Goal: Task Accomplishment & Management: Complete application form

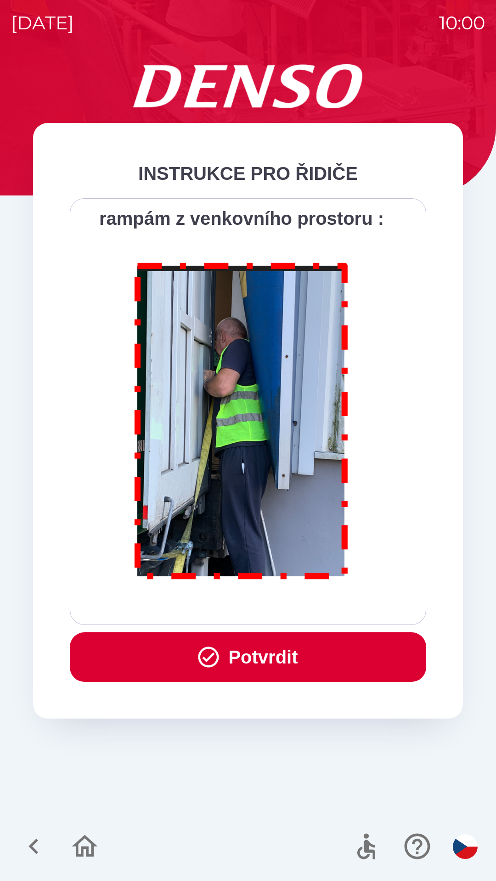
scroll to position [5158, 0]
click at [264, 663] on button "Potvrdit" at bounding box center [248, 658] width 356 height 50
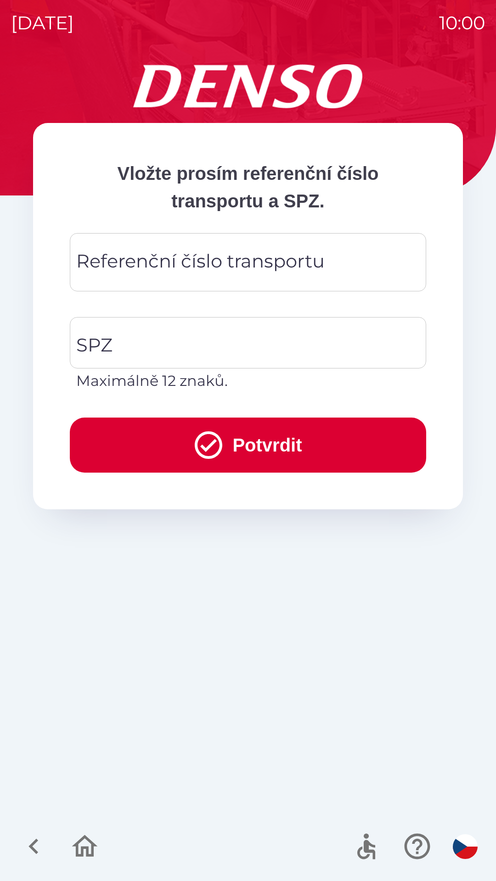
click at [246, 255] on div "Referenční číslo transportu Referenční číslo transportu" at bounding box center [248, 262] width 356 height 58
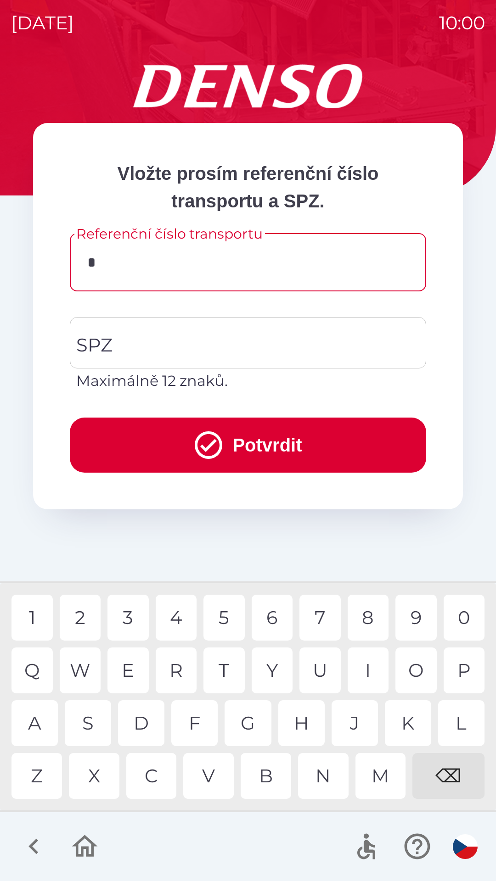
click at [144, 721] on div "D" at bounding box center [141, 723] width 46 height 46
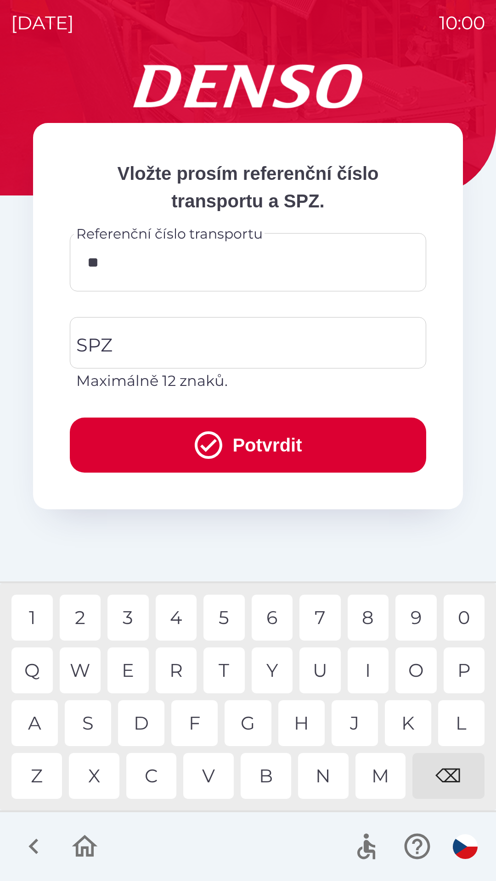
click at [397, 719] on div "K" at bounding box center [408, 723] width 46 height 46
click at [355, 626] on div "8" at bounding box center [367, 618] width 41 height 46
type input "******"
click at [173, 345] on input "SPZ" at bounding box center [241, 342] width 334 height 43
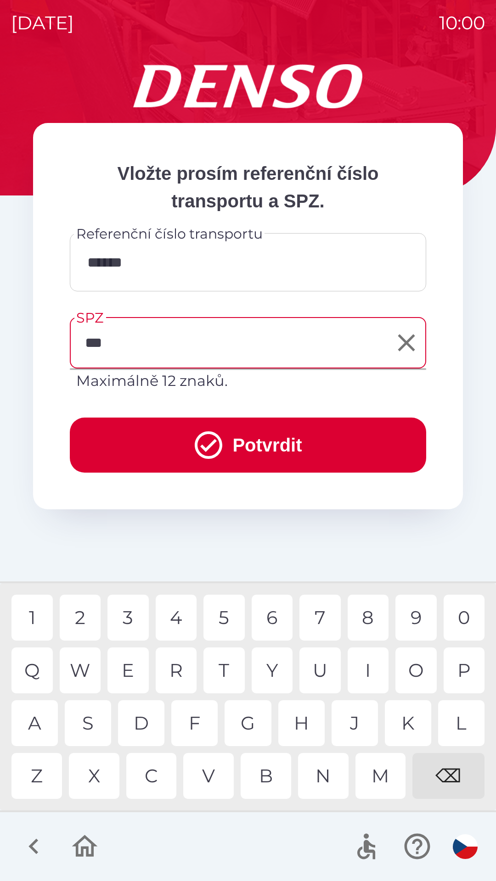
click at [461, 723] on div "L" at bounding box center [461, 723] width 46 height 46
click at [218, 613] on div "5" at bounding box center [223, 618] width 41 height 46
type input "*******"
click at [195, 443] on icon "submit" at bounding box center [209, 445] width 28 height 28
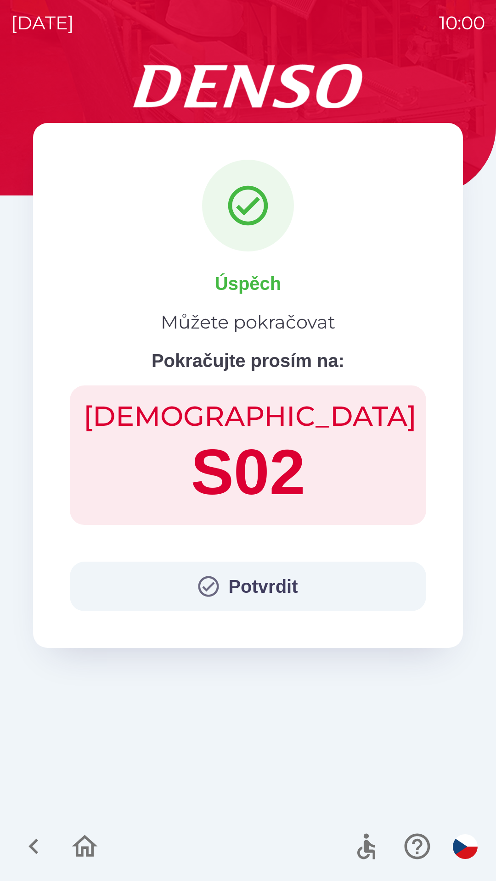
click at [272, 585] on button "Potvrdit" at bounding box center [248, 587] width 356 height 50
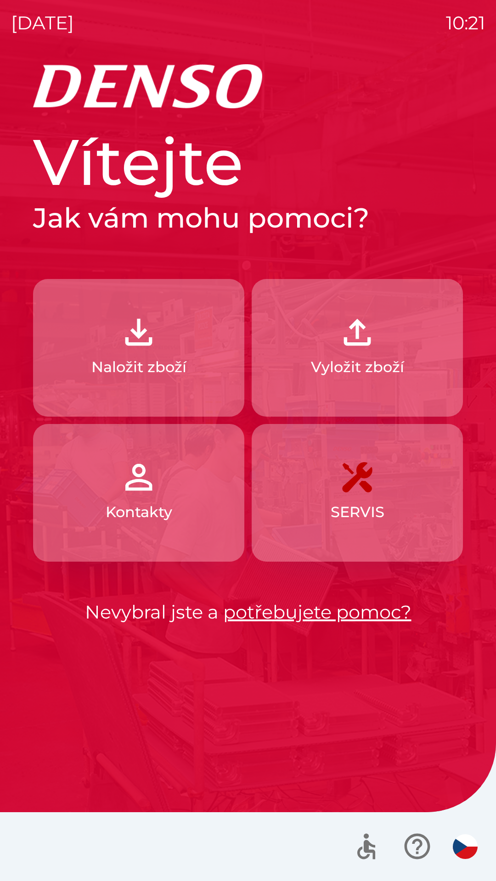
click at [161, 348] on button "Naložit zboží" at bounding box center [138, 348] width 211 height 138
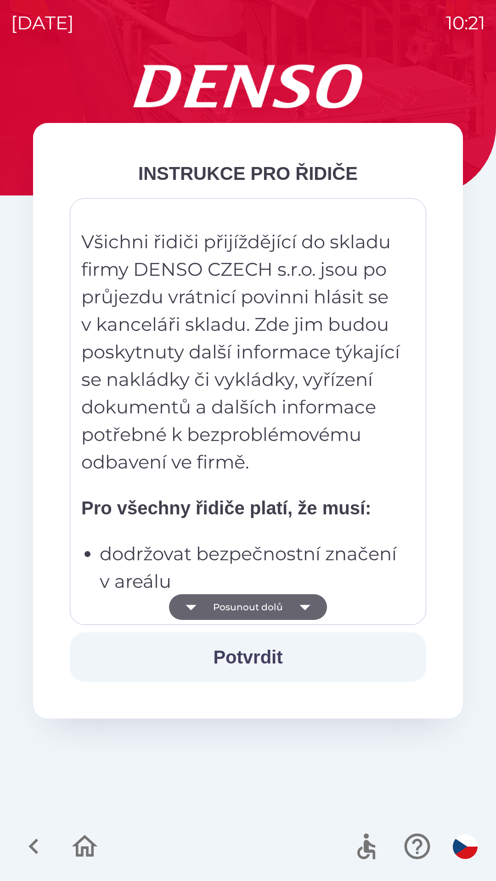
click at [272, 604] on button "Posunout dolů" at bounding box center [248, 607] width 158 height 26
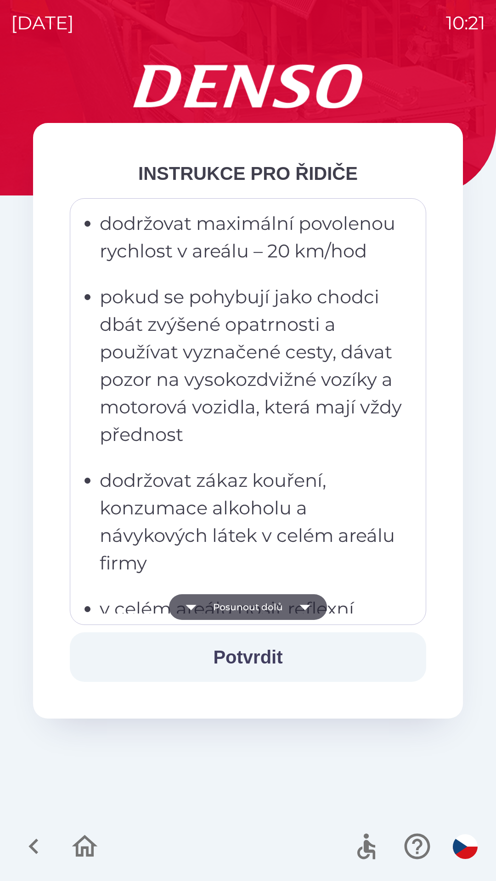
click at [283, 607] on button "Posunout dolů" at bounding box center [248, 607] width 158 height 26
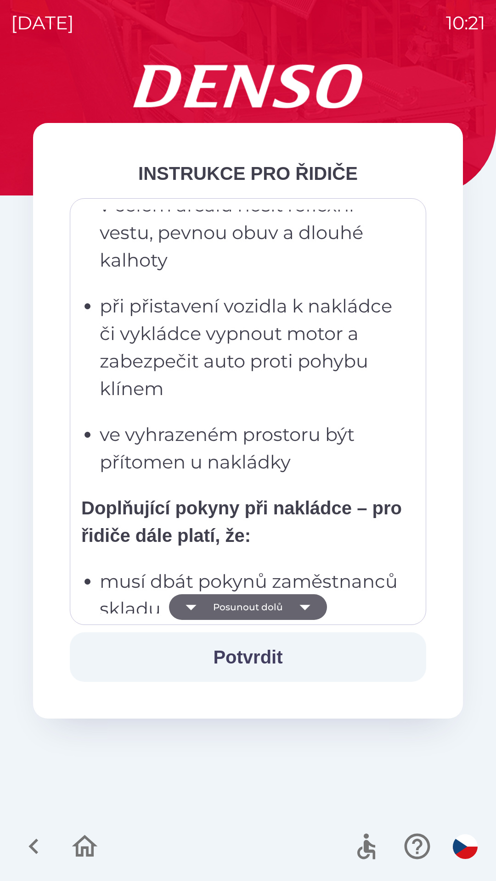
click at [287, 606] on button "Posunout dolů" at bounding box center [248, 607] width 158 height 26
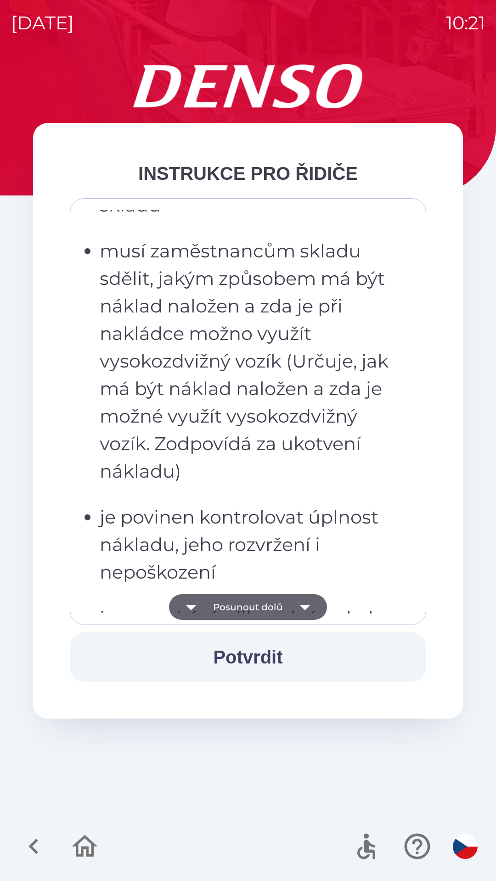
click at [288, 607] on button "Posunout dolů" at bounding box center [248, 607] width 158 height 26
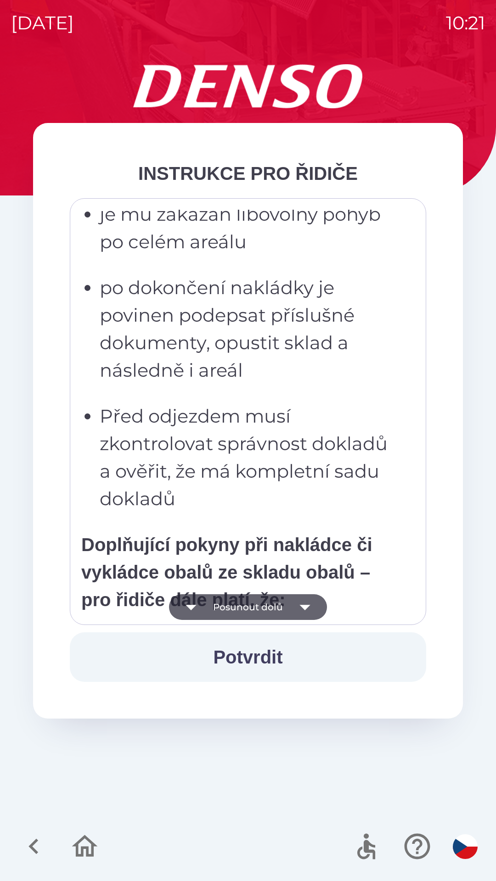
click at [292, 607] on icon "button" at bounding box center [305, 607] width 26 height 26
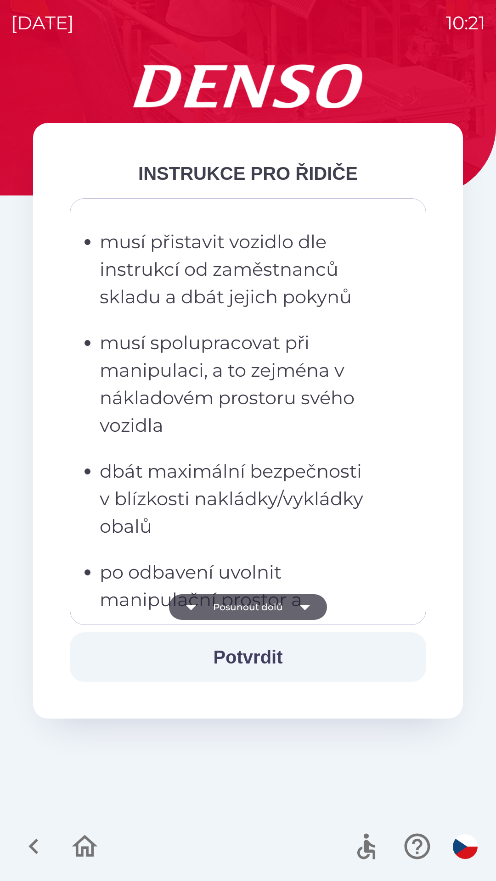
click at [293, 607] on icon "button" at bounding box center [305, 607] width 26 height 26
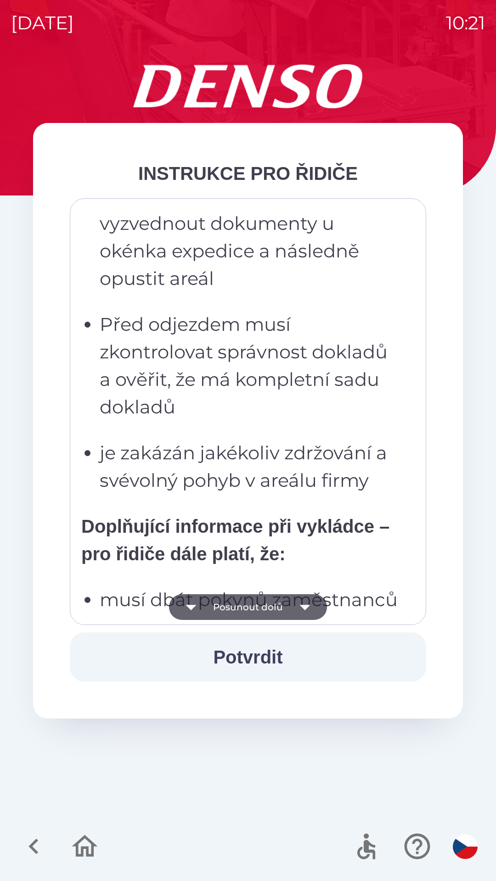
click at [296, 606] on icon "button" at bounding box center [305, 607] width 26 height 26
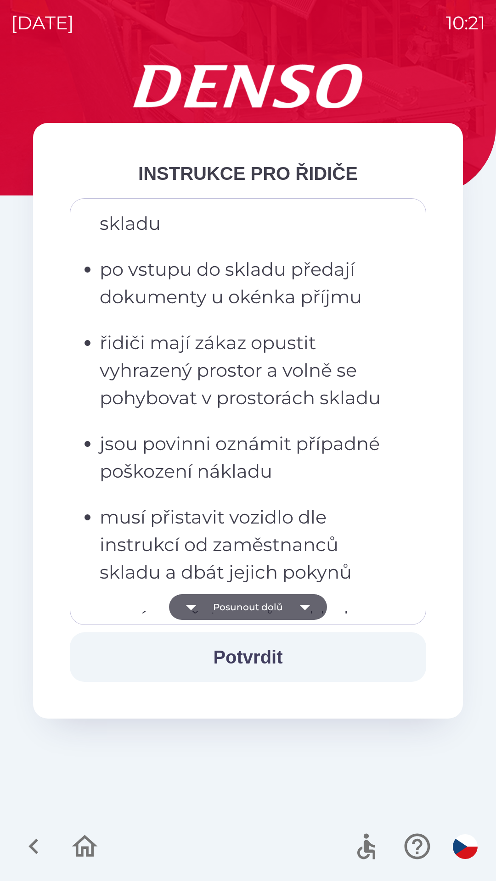
click at [296, 607] on icon "button" at bounding box center [305, 607] width 26 height 26
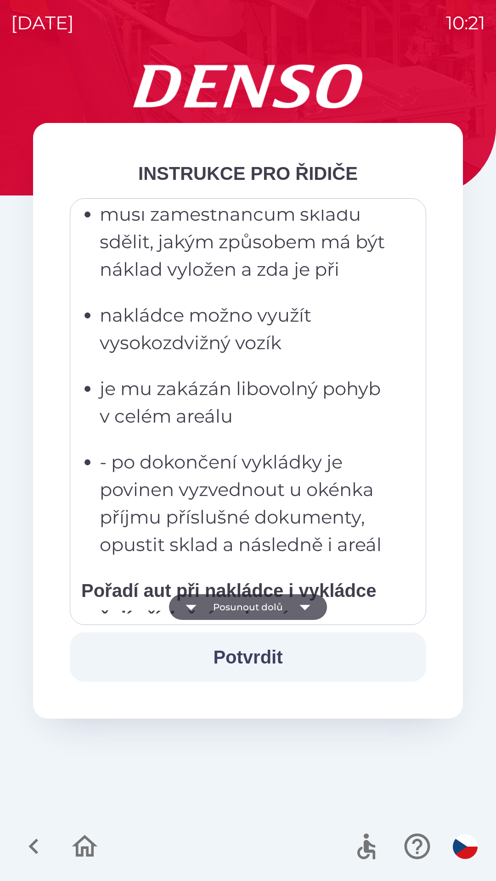
click at [299, 605] on icon "button" at bounding box center [305, 607] width 26 height 26
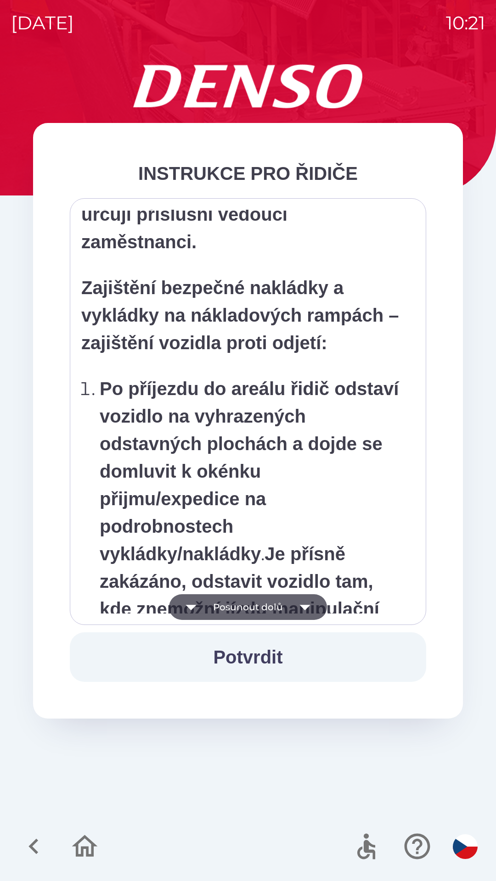
click at [298, 606] on icon "button" at bounding box center [305, 607] width 26 height 26
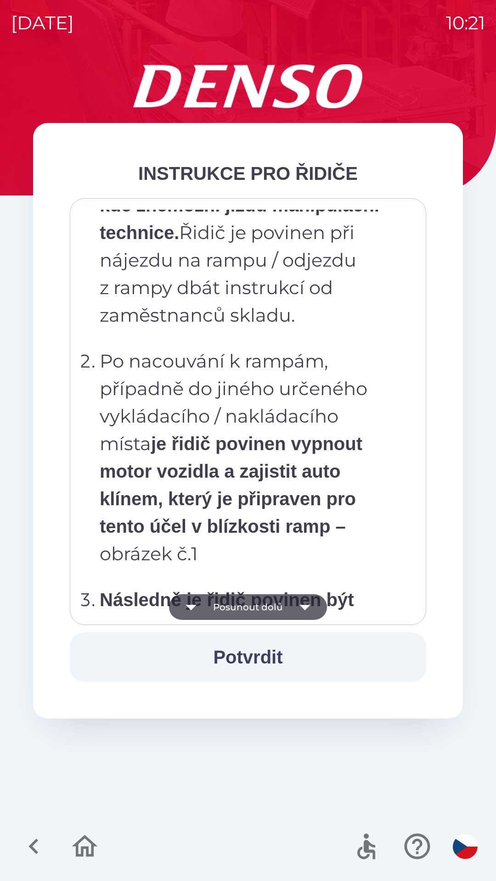
click at [300, 604] on icon "button" at bounding box center [305, 607] width 26 height 26
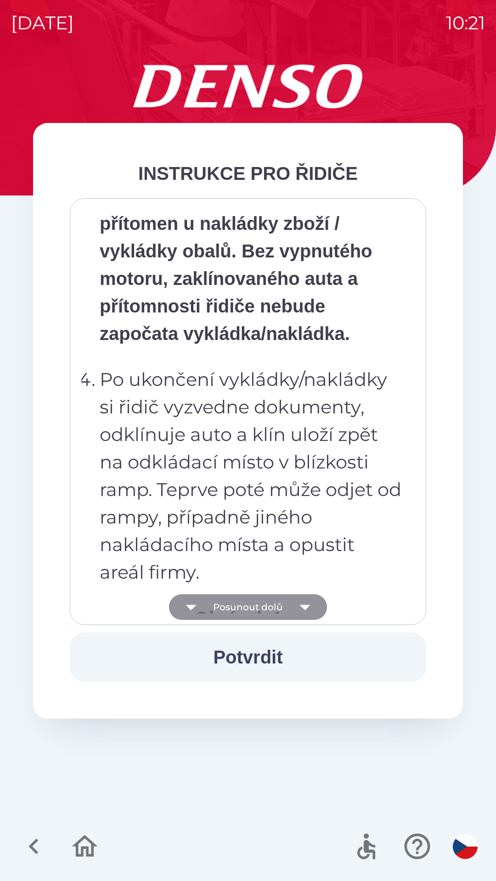
click at [300, 606] on icon "button" at bounding box center [304, 608] width 11 height 6
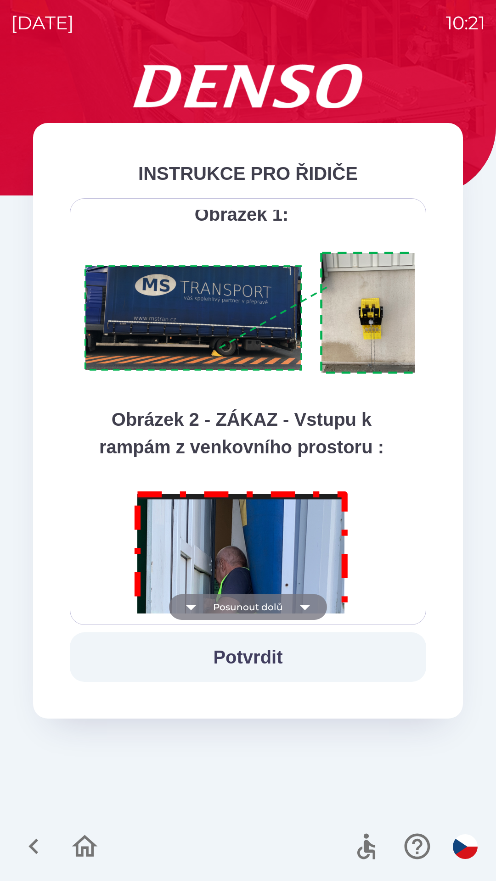
click at [302, 604] on icon "button" at bounding box center [305, 607] width 26 height 26
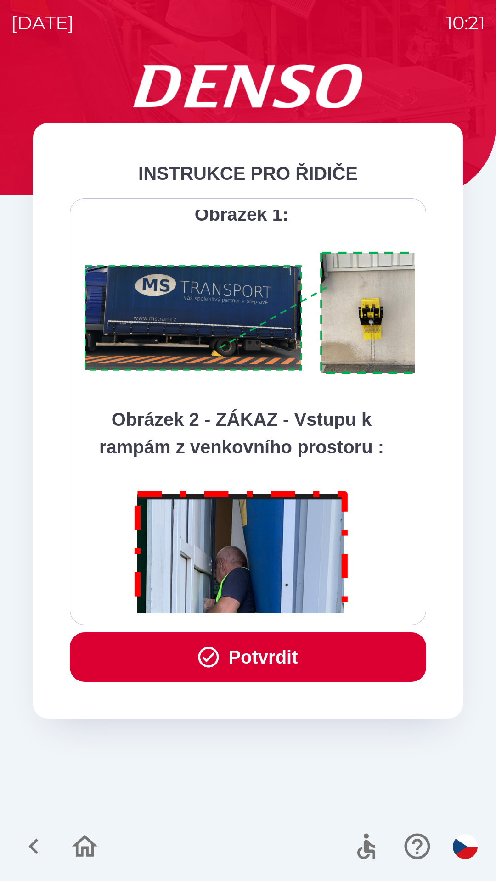
scroll to position [5158, 0]
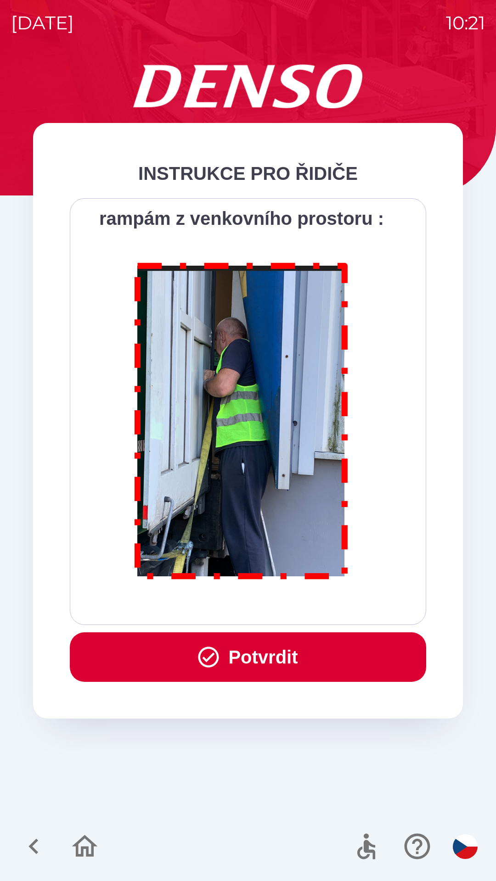
click at [311, 600] on div "Všichni řidiči přijíždějící do skladu firmy DENSO CZECH s.r.o. jsou po průjezdu…" at bounding box center [247, 412] width 333 height 404
click at [314, 651] on button "Potvrdit" at bounding box center [248, 658] width 356 height 50
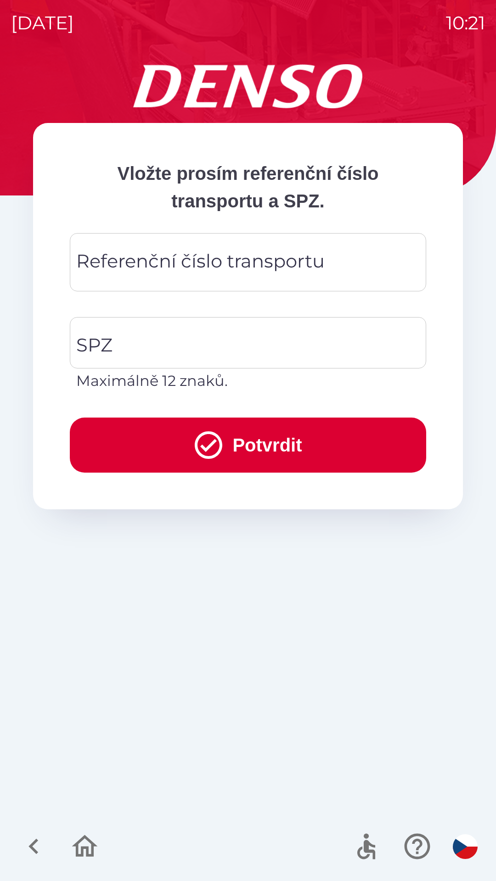
click at [214, 261] on div "Referenční číslo transportu Referenční číslo transportu" at bounding box center [248, 262] width 356 height 58
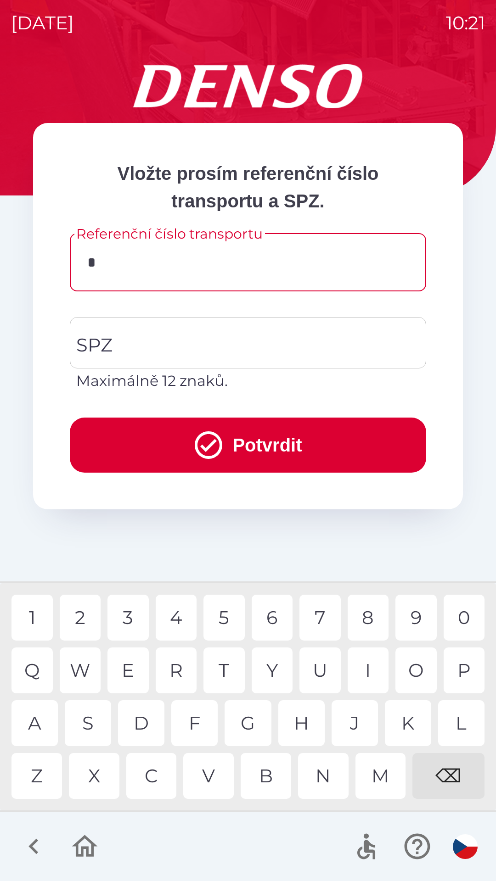
click at [156, 769] on div "C" at bounding box center [151, 776] width 50 height 46
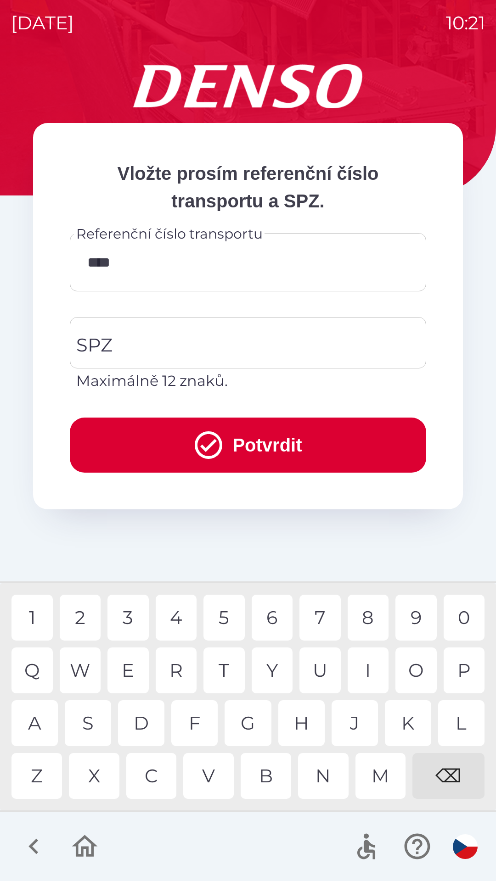
click at [89, 667] on div "W" at bounding box center [80, 671] width 41 height 46
click at [462, 785] on div "⌫" at bounding box center [448, 776] width 72 height 46
click at [131, 614] on div "3" at bounding box center [127, 618] width 41 height 46
click at [465, 607] on div "0" at bounding box center [463, 618] width 41 height 46
type input "*********"
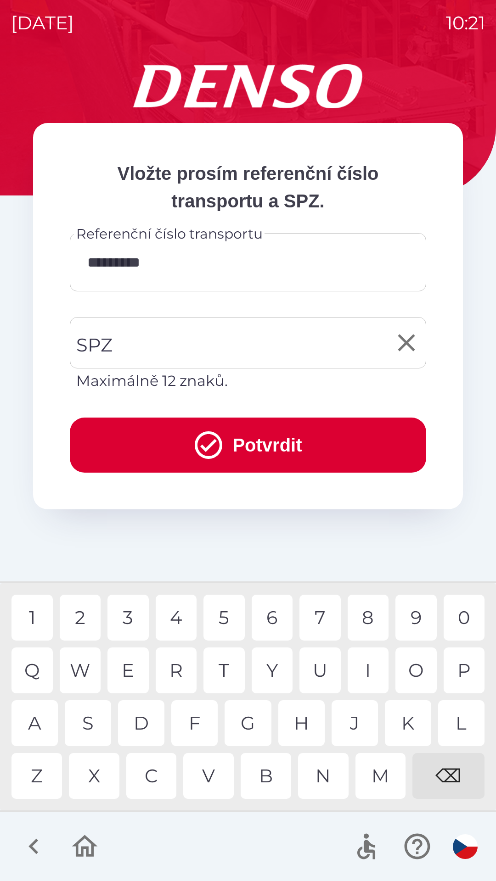
click at [236, 340] on input "SPZ" at bounding box center [241, 342] width 334 height 43
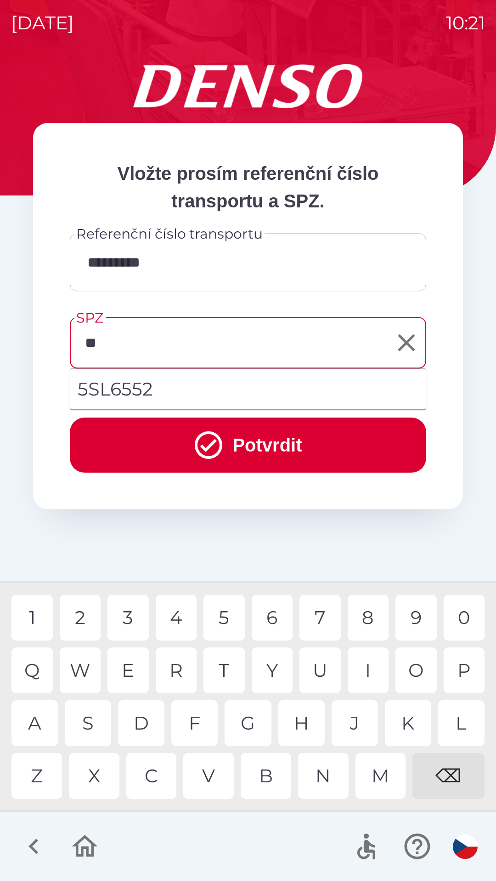
click at [94, 720] on div "S" at bounding box center [88, 723] width 46 height 46
type input "*******"
click at [204, 431] on icon "submit" at bounding box center [208, 445] width 33 height 33
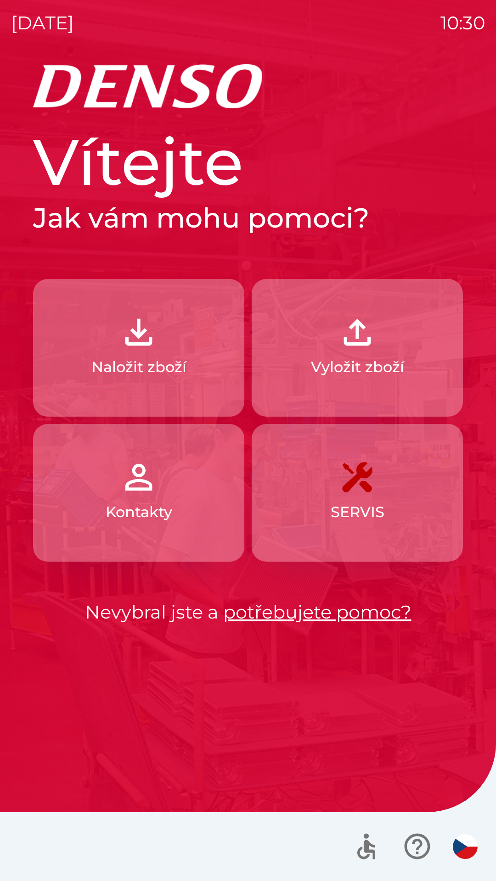
click at [162, 342] on button "Naložit zboží" at bounding box center [138, 348] width 211 height 138
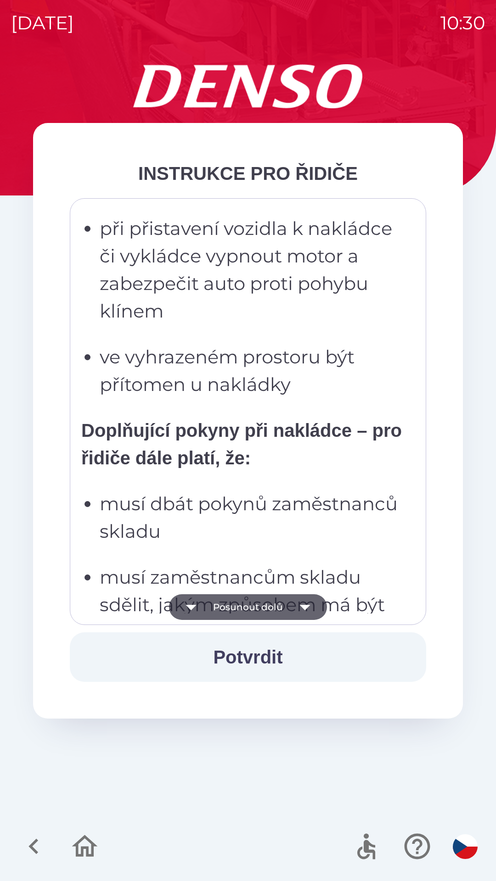
click at [193, 564] on p "musí zaměstnancům skladu sdělit, jakým způsobem má být náklad naložen a zda je …" at bounding box center [251, 688] width 302 height 248
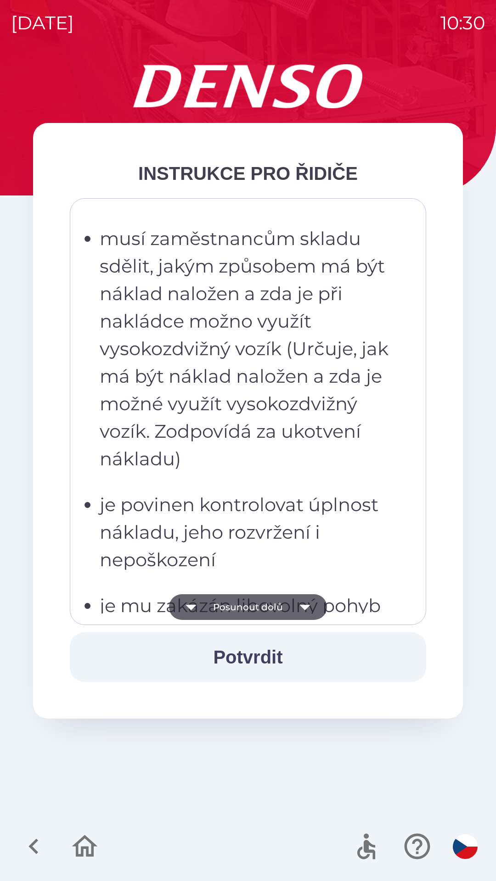
click at [216, 357] on p "musí zaměstnancům skladu sdělit, jakým způsobem má být náklad naložen a zda je …" at bounding box center [251, 349] width 302 height 248
click at [247, 292] on p "musí zaměstnancům skladu sdělit, jakým způsobem má být náklad naložen a zda je …" at bounding box center [251, 349] width 302 height 248
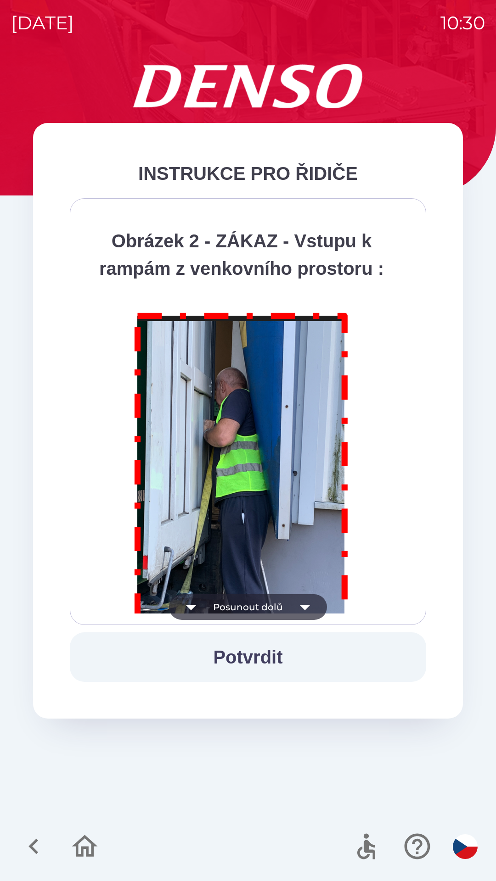
scroll to position [5158, 0]
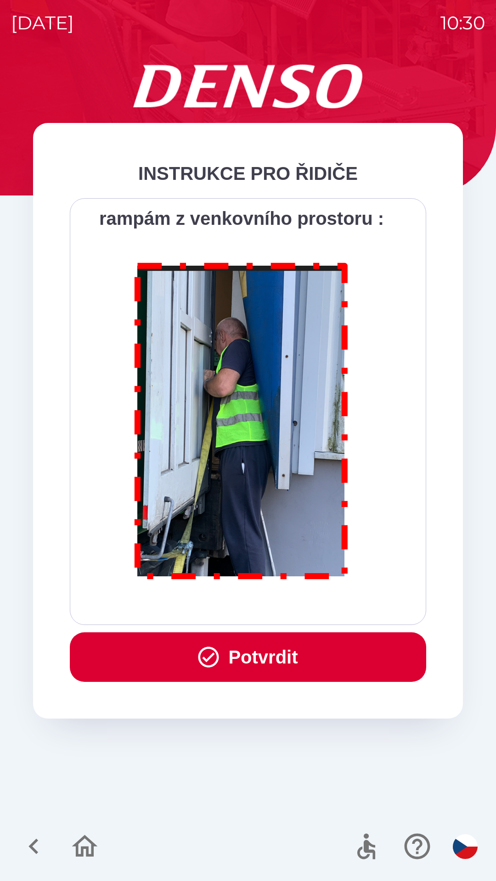
click at [270, 655] on button "Potvrdit" at bounding box center [248, 658] width 356 height 50
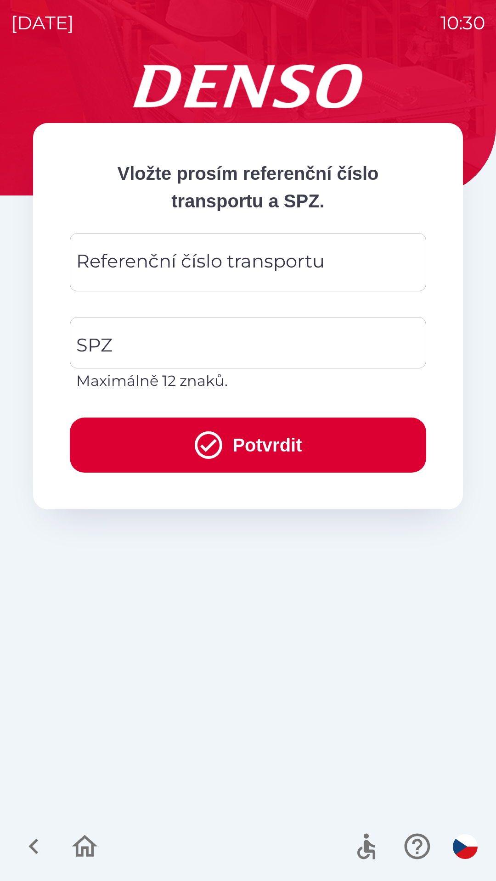
click at [251, 253] on div "Referenční číslo transportu Referenční číslo transportu" at bounding box center [248, 262] width 356 height 58
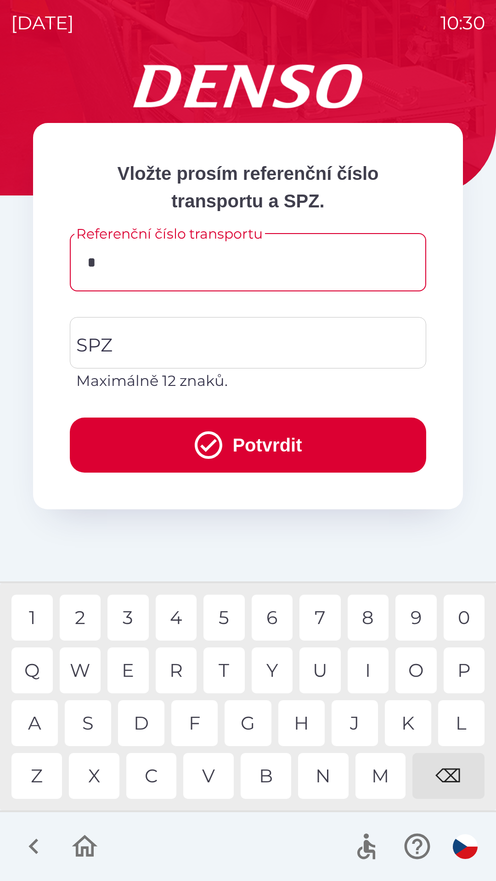
click at [271, 778] on div "B" at bounding box center [266, 776] width 50 height 46
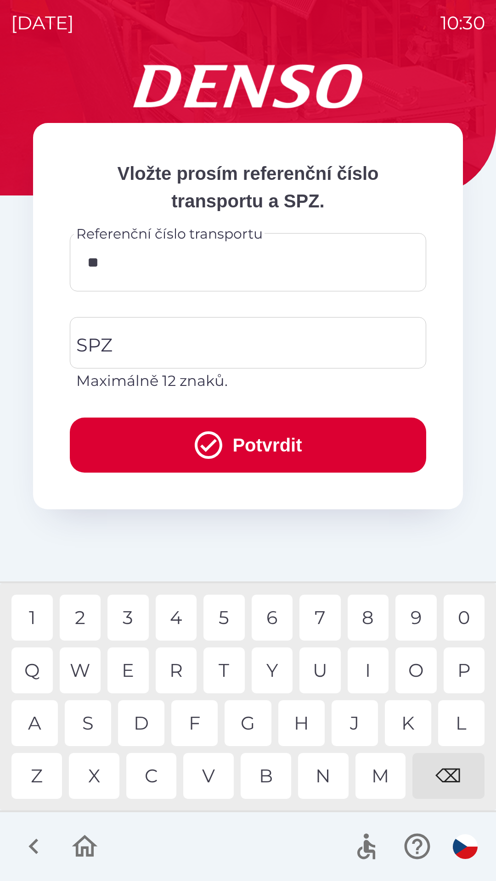
click at [474, 612] on div "0" at bounding box center [463, 618] width 41 height 46
click at [459, 605] on div "0" at bounding box center [463, 618] width 41 height 46
click at [405, 616] on div "9" at bounding box center [415, 618] width 41 height 46
type input "********"
click at [317, 604] on div "7" at bounding box center [319, 618] width 41 height 46
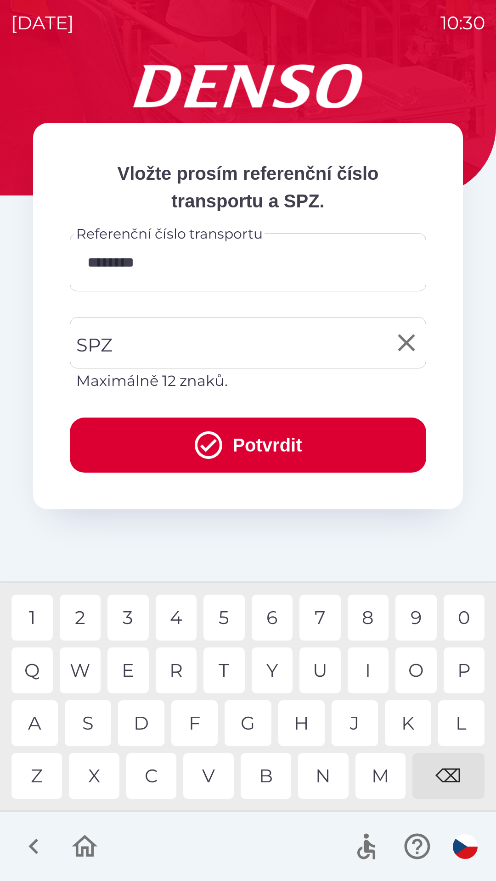
click at [211, 334] on input "SPZ" at bounding box center [241, 342] width 334 height 43
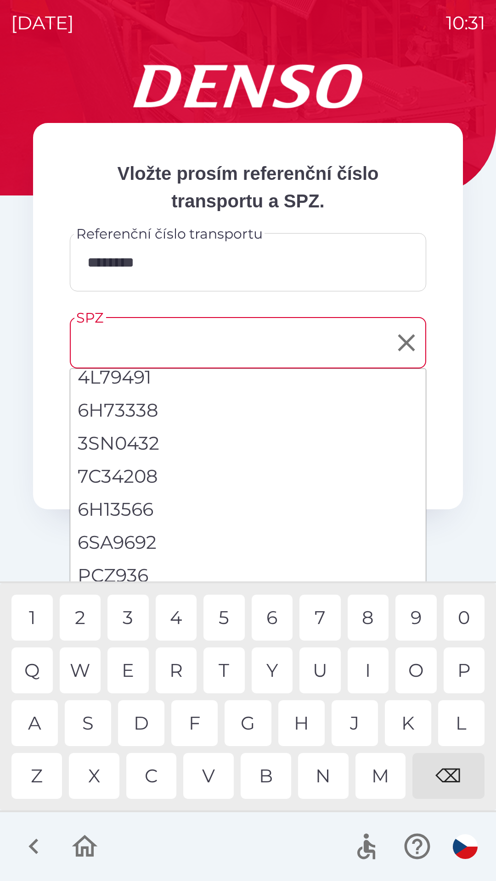
scroll to position [108, 0]
click at [211, 335] on input "SPZ" at bounding box center [241, 342] width 334 height 43
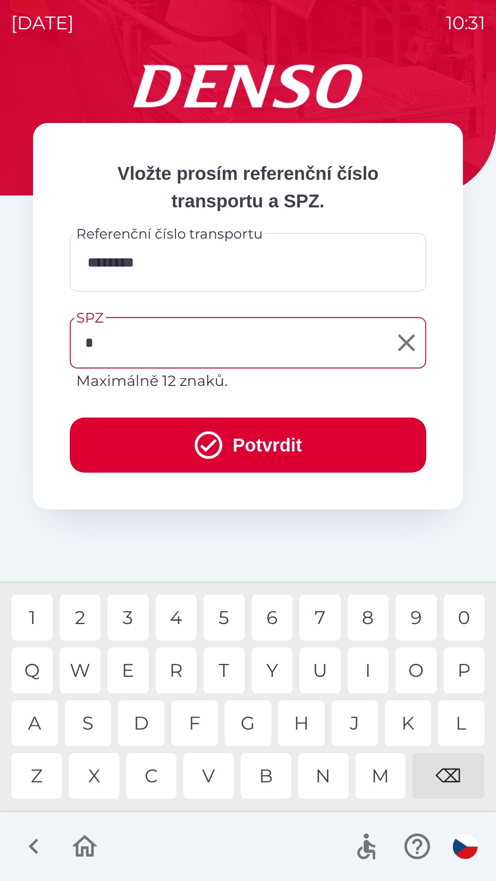
click at [267, 606] on div "6" at bounding box center [272, 618] width 41 height 46
type input "*******"
click at [261, 434] on button "Potvrdit" at bounding box center [248, 445] width 356 height 55
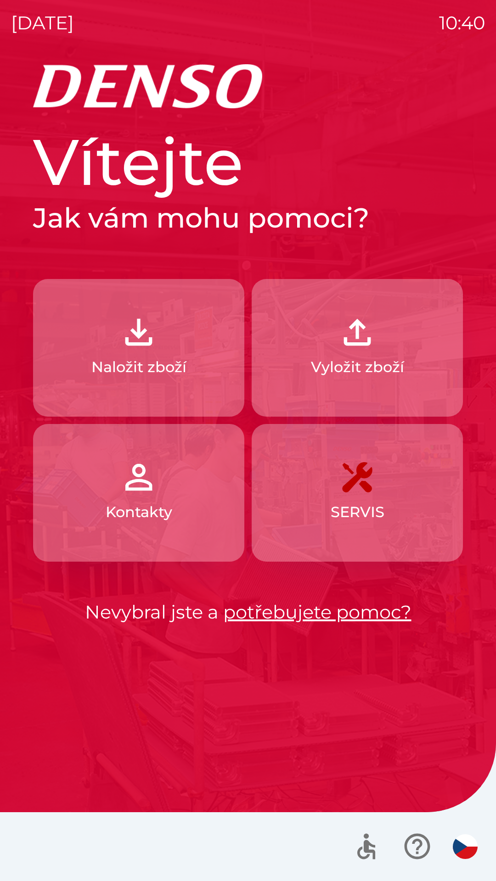
click at [158, 355] on button "Naložit zboží" at bounding box center [138, 348] width 211 height 138
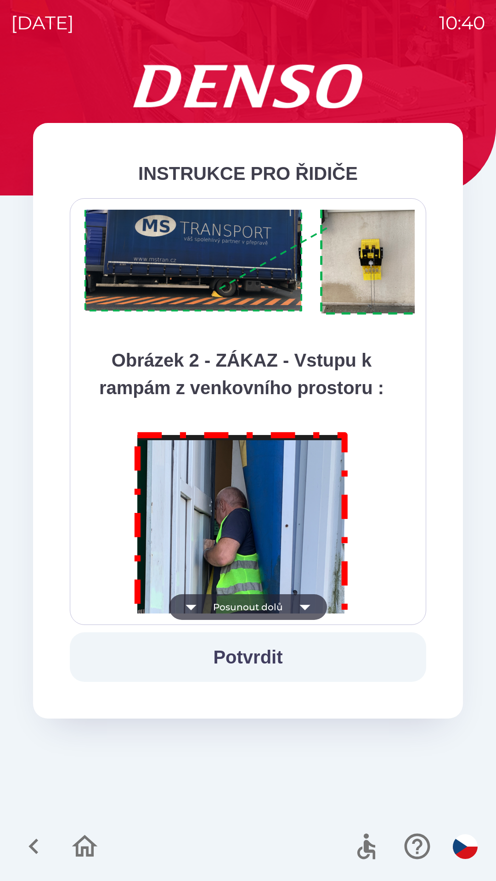
scroll to position [5158, 0]
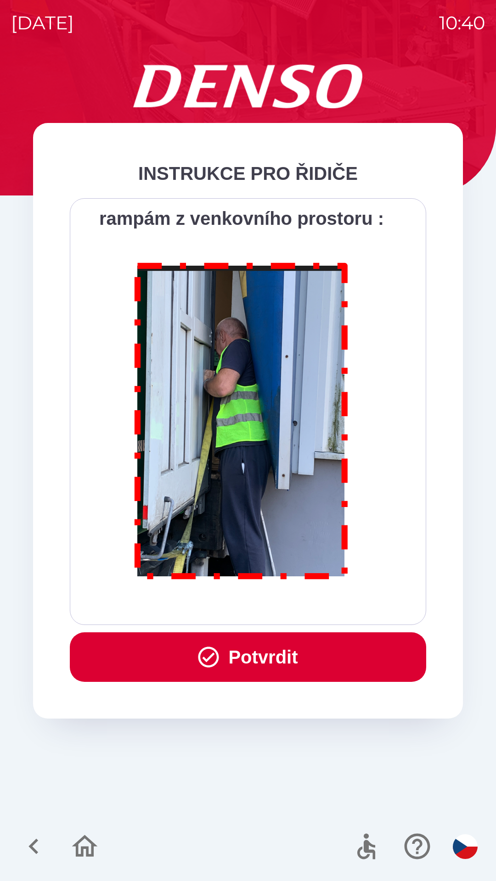
click at [287, 660] on button "Potvrdit" at bounding box center [248, 658] width 356 height 50
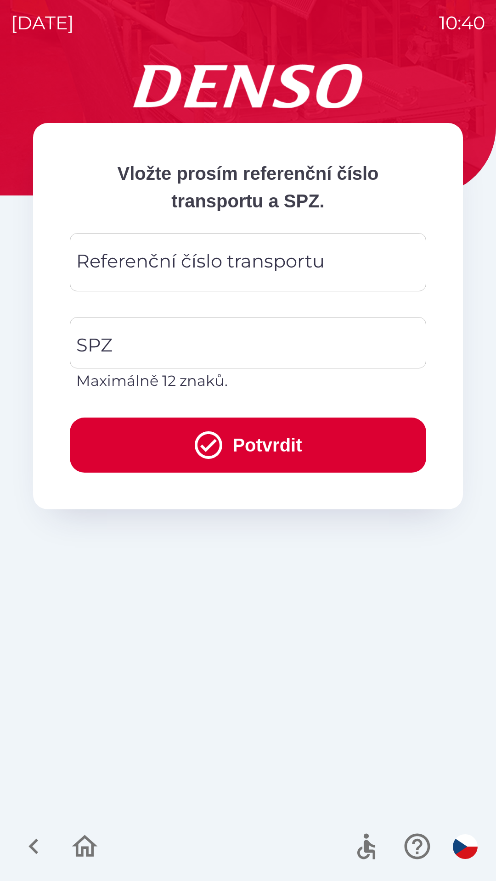
click at [208, 265] on div "Referenční číslo transportu Referenční číslo transportu" at bounding box center [248, 262] width 356 height 58
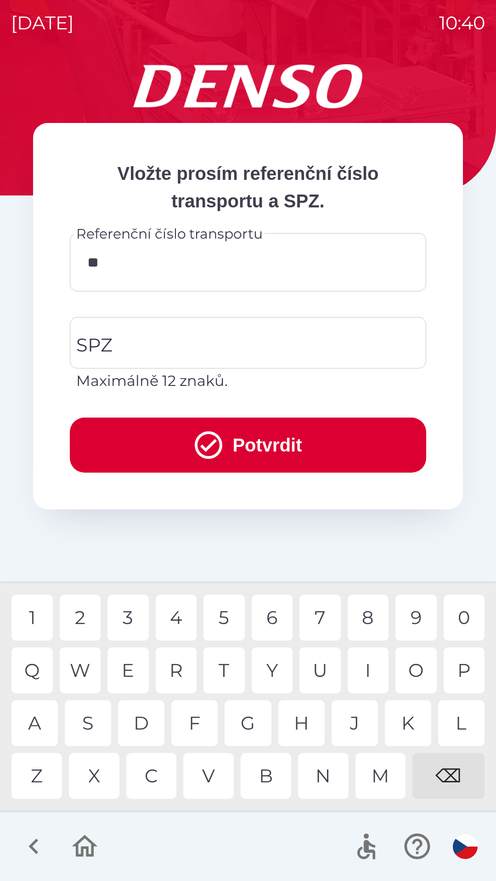
click at [172, 620] on div "4" at bounding box center [176, 618] width 41 height 46
click at [276, 616] on div "6" at bounding box center [272, 618] width 41 height 46
click at [134, 615] on div "3" at bounding box center [127, 618] width 41 height 46
click at [229, 604] on div "5" at bounding box center [223, 618] width 41 height 46
type input "******"
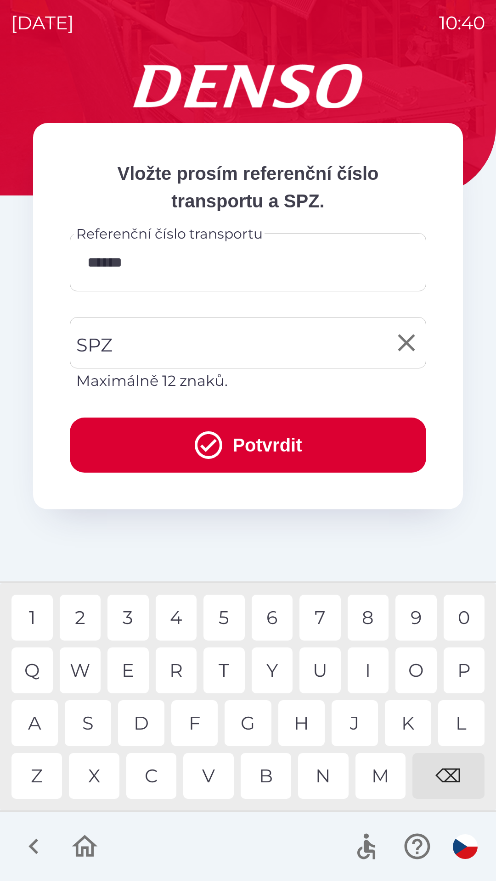
click at [224, 350] on input "SPZ" at bounding box center [241, 342] width 334 height 43
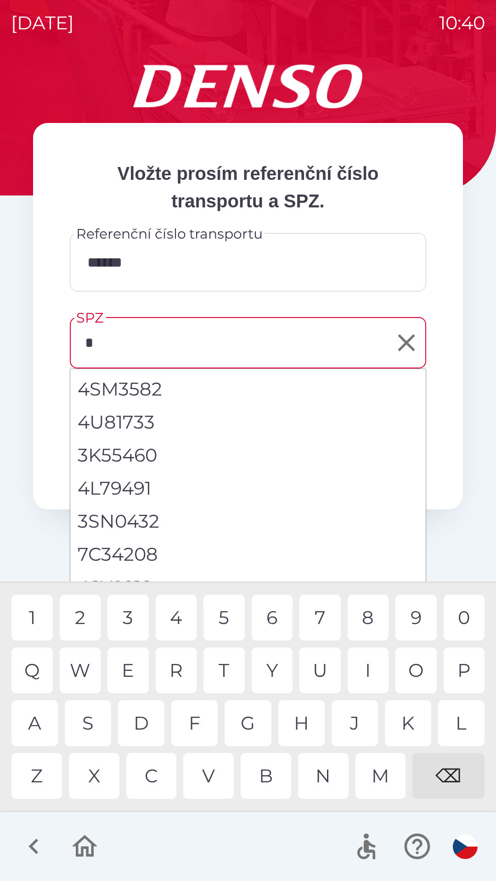
click at [176, 616] on div "4" at bounding box center [176, 618] width 41 height 46
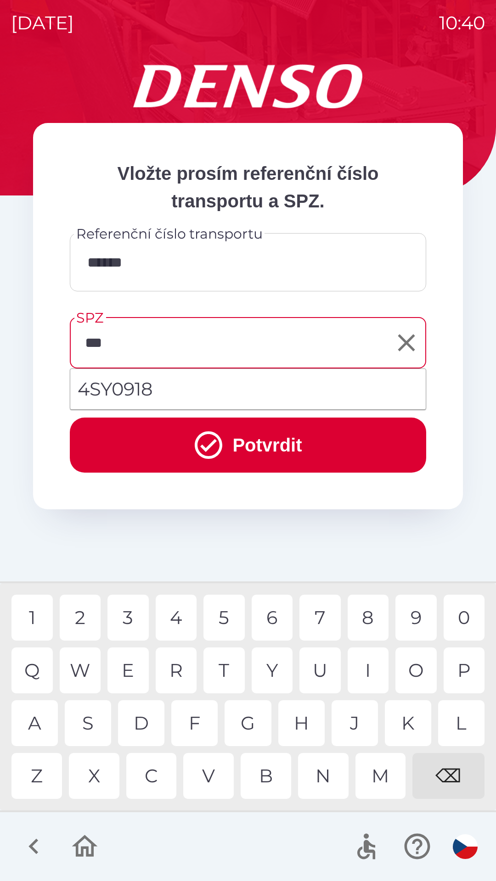
click at [272, 661] on div "Y" at bounding box center [272, 671] width 41 height 46
click at [464, 615] on div "0" at bounding box center [463, 618] width 41 height 46
click at [31, 621] on div "1" at bounding box center [31, 618] width 41 height 46
type input "*******"
click at [364, 614] on div "8" at bounding box center [367, 618] width 41 height 46
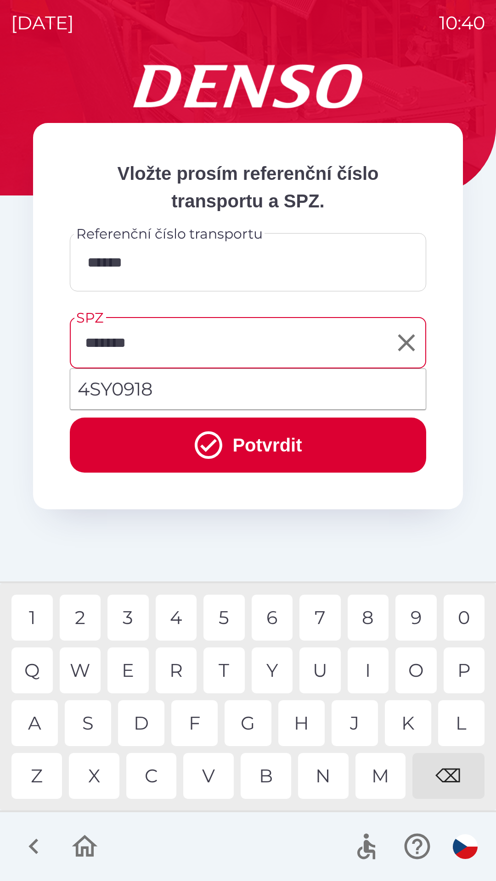
click at [288, 448] on button "Potvrdit" at bounding box center [248, 445] width 356 height 55
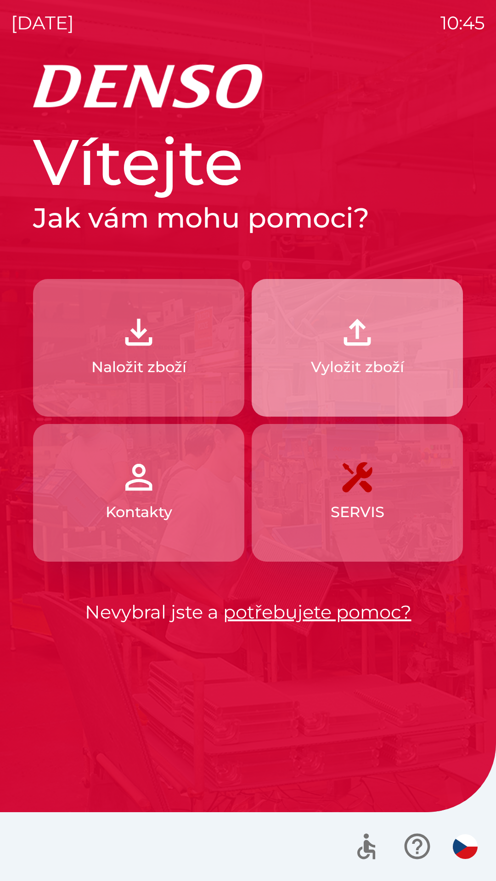
click at [369, 354] on button "Vyložit zboží" at bounding box center [357, 348] width 211 height 138
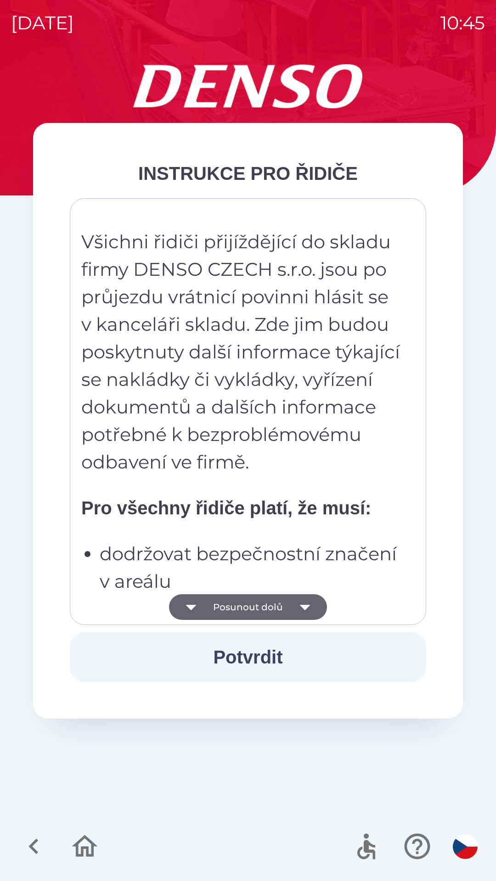
click at [267, 606] on button "Posunout dolů" at bounding box center [248, 607] width 158 height 26
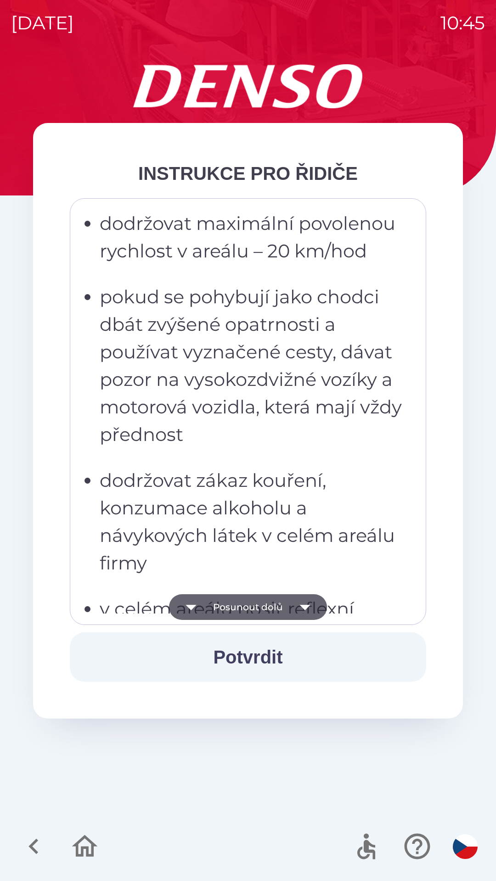
click at [266, 603] on button "Posunout dolů" at bounding box center [248, 607] width 158 height 26
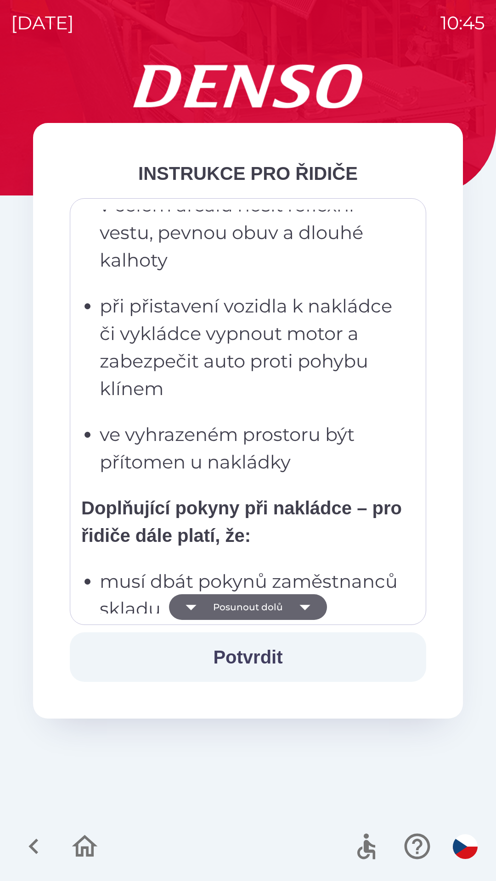
click at [265, 606] on button "Posunout dolů" at bounding box center [248, 607] width 158 height 26
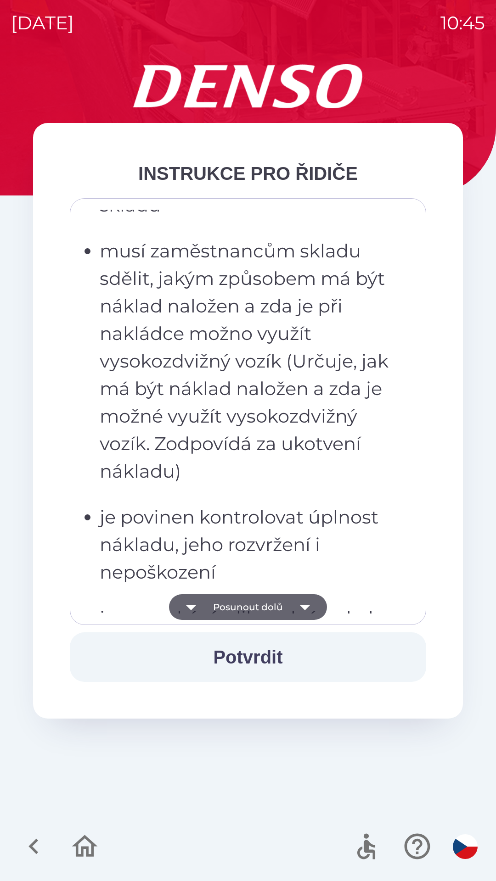
click at [263, 602] on button "Posunout dolů" at bounding box center [248, 607] width 158 height 26
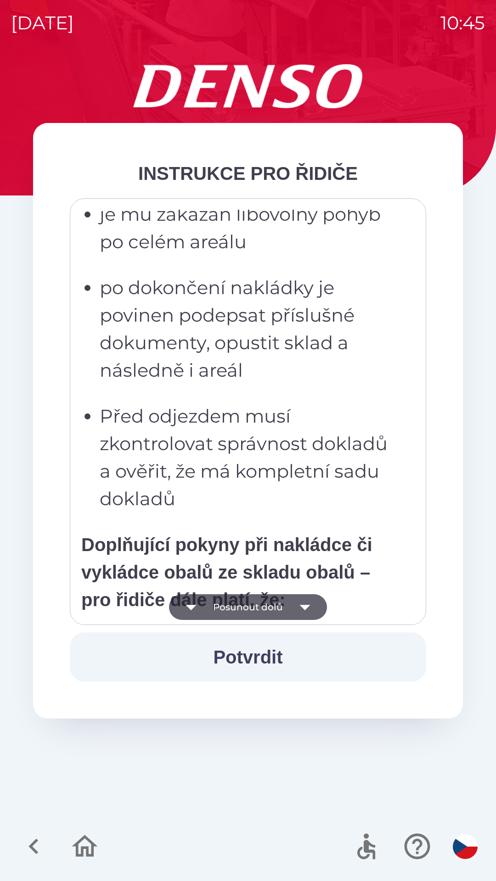
click at [259, 602] on button "Posunout dolů" at bounding box center [248, 607] width 158 height 26
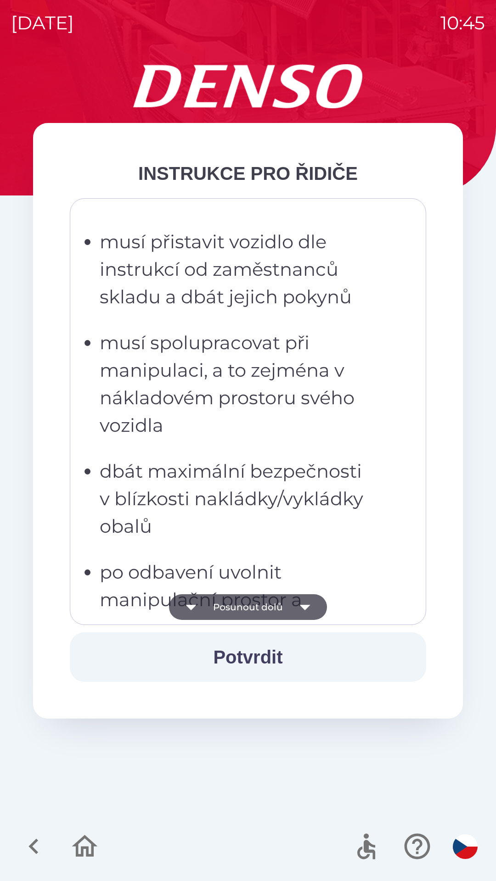
click at [253, 606] on button "Posunout dolů" at bounding box center [248, 607] width 158 height 26
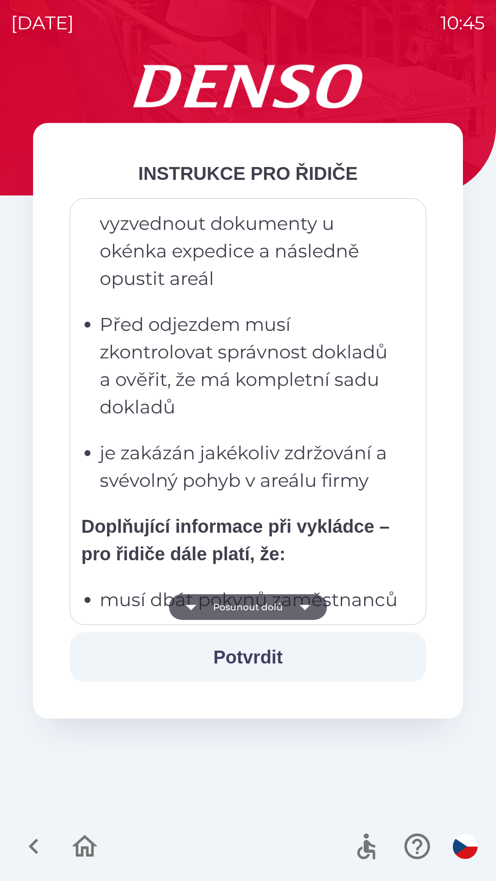
click at [262, 604] on button "Posunout dolů" at bounding box center [248, 607] width 158 height 26
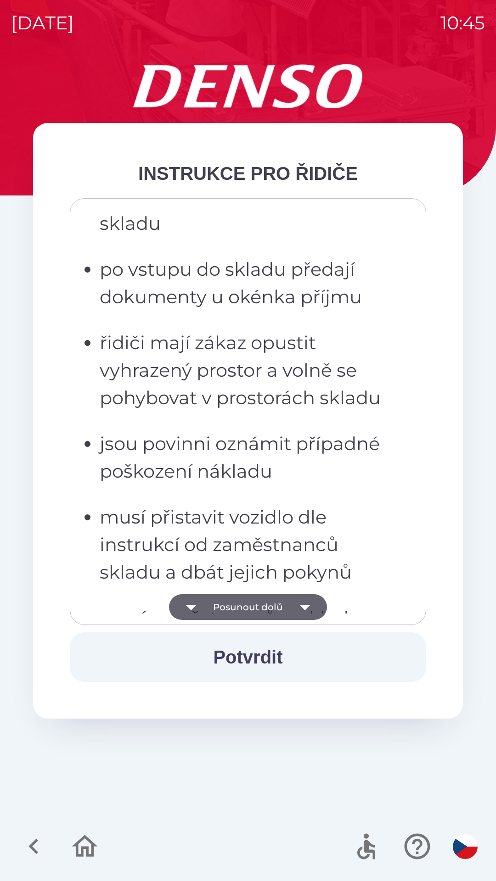
click at [260, 606] on button "Posunout dolů" at bounding box center [248, 607] width 158 height 26
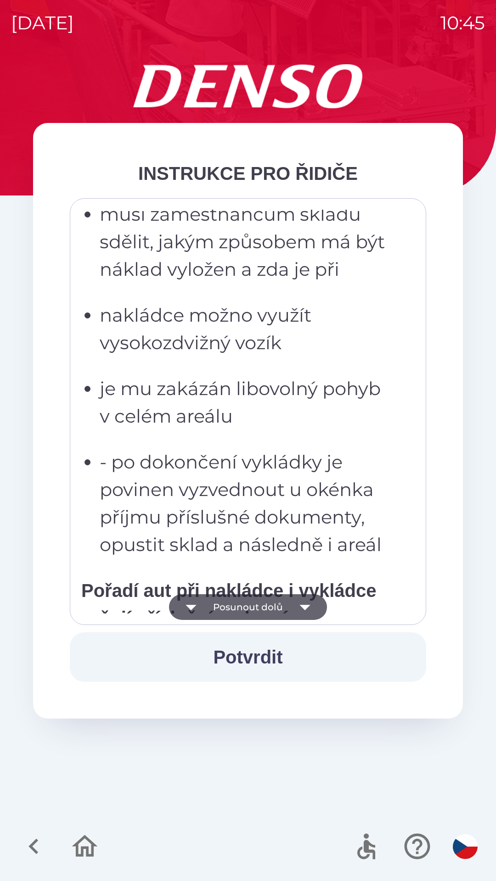
click at [256, 604] on button "Posunout dolů" at bounding box center [248, 607] width 158 height 26
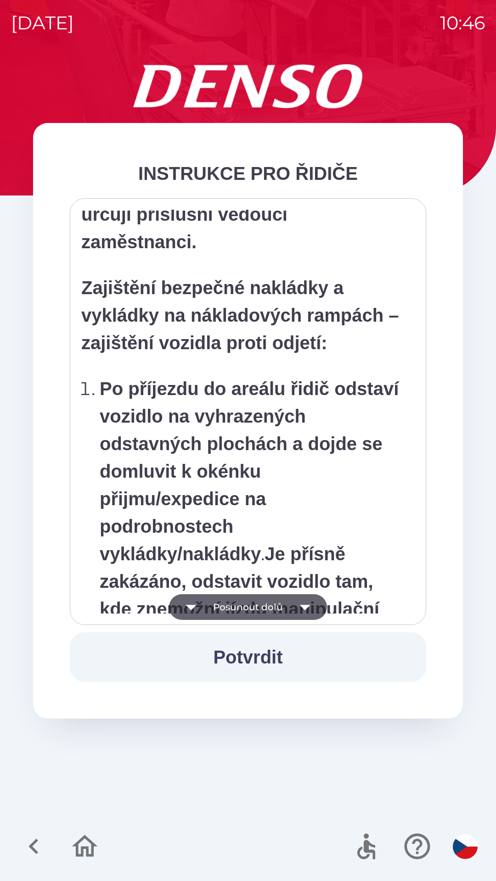
click at [251, 609] on button "Posunout dolů" at bounding box center [248, 607] width 158 height 26
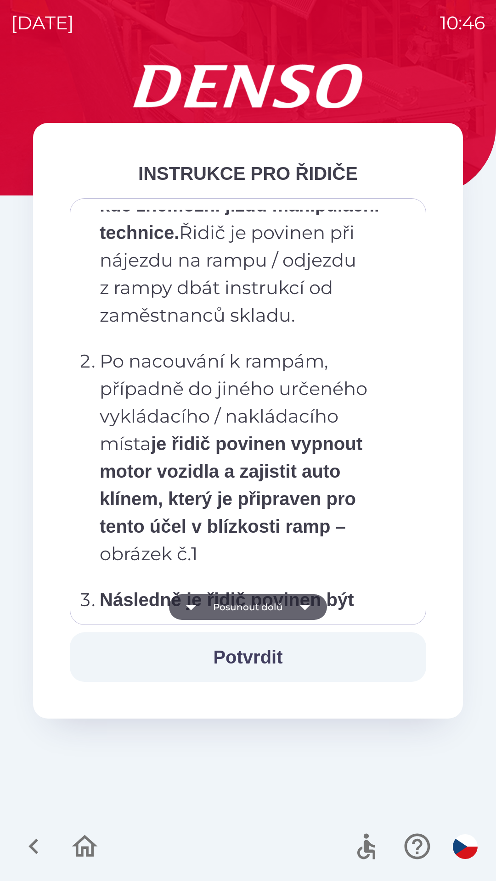
click at [255, 604] on button "Posunout dolů" at bounding box center [248, 607] width 158 height 26
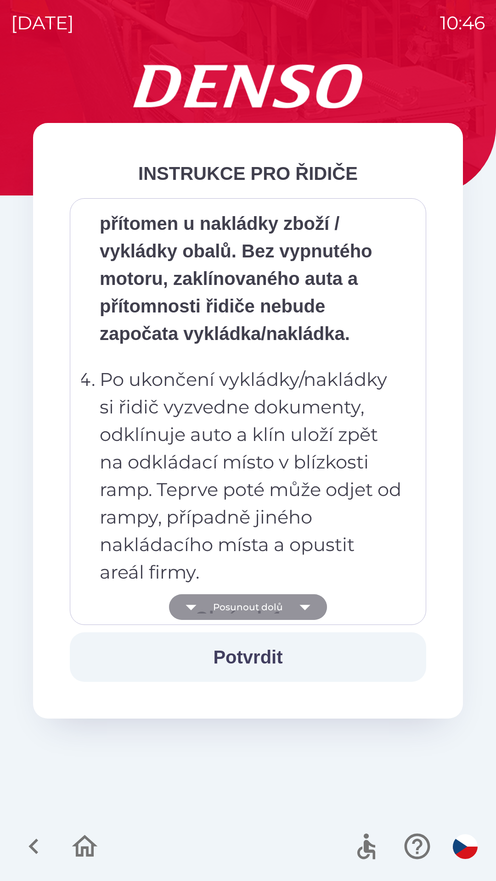
click at [247, 602] on button "Posunout dolů" at bounding box center [248, 607] width 158 height 26
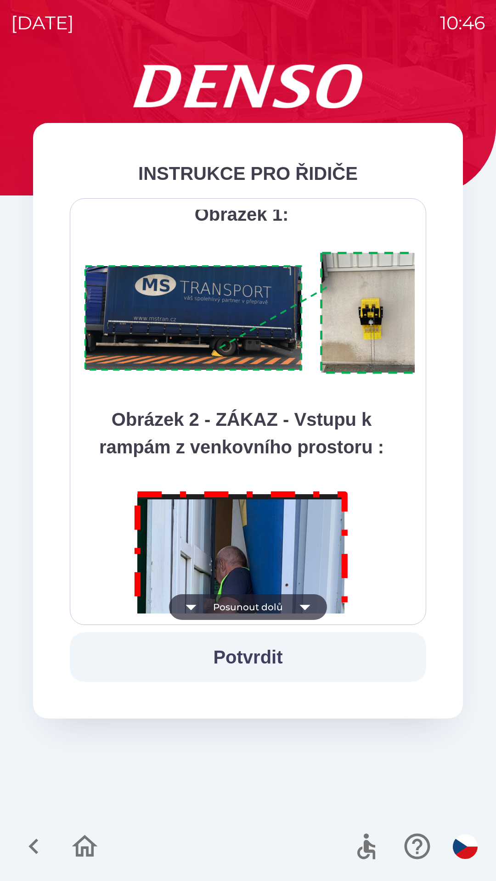
click at [264, 605] on button "Posunout dolů" at bounding box center [248, 607] width 158 height 26
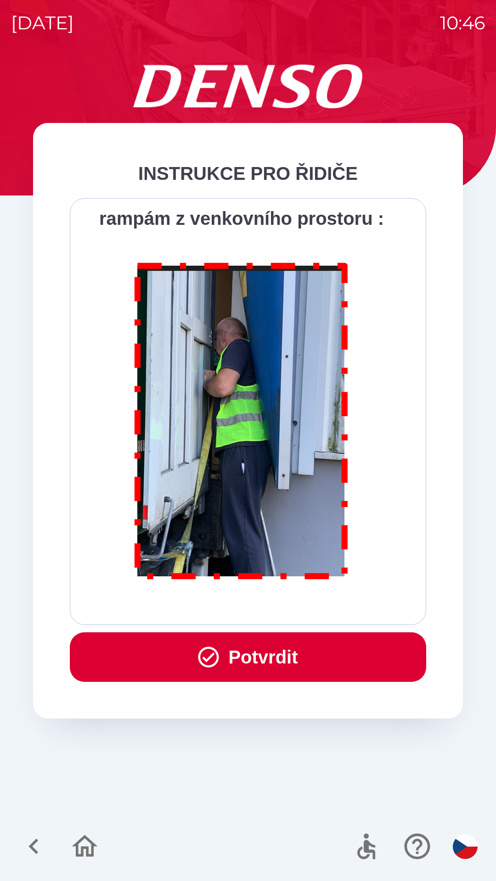
click at [261, 655] on button "Potvrdit" at bounding box center [248, 658] width 356 height 50
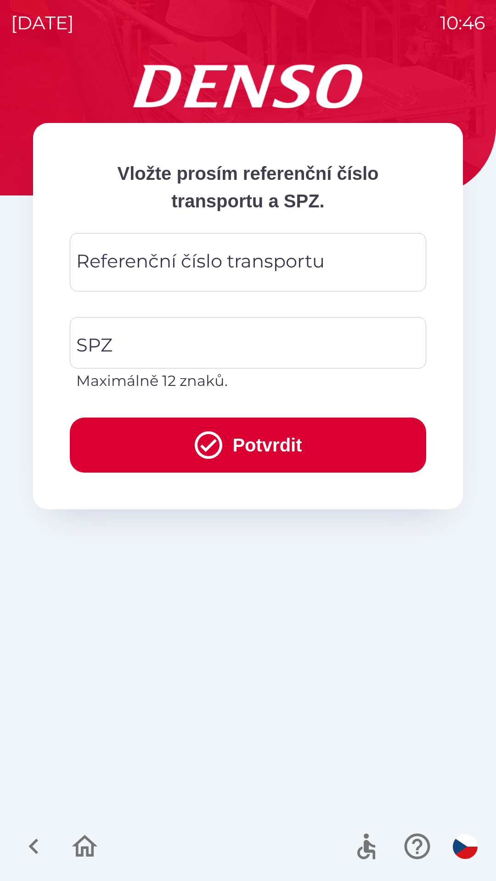
click at [254, 261] on div "Referenční číslo transportu Referenční číslo transportu" at bounding box center [248, 262] width 356 height 58
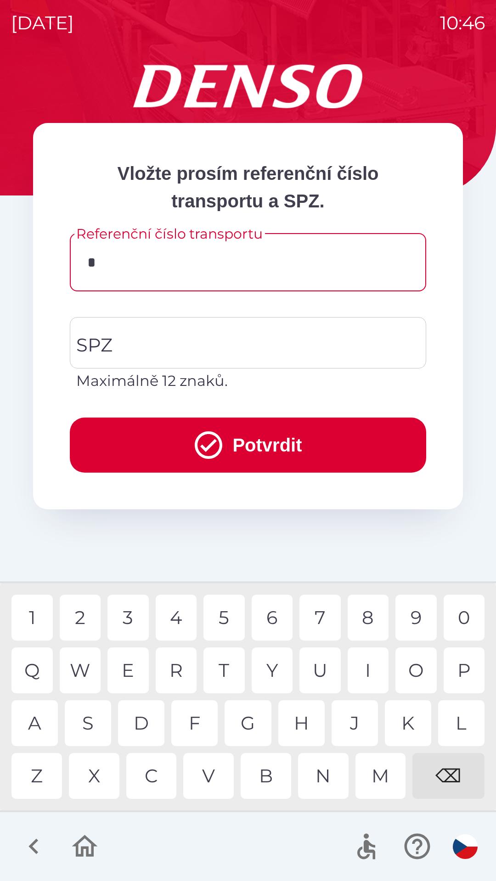
click at [179, 617] on div "4" at bounding box center [176, 618] width 41 height 46
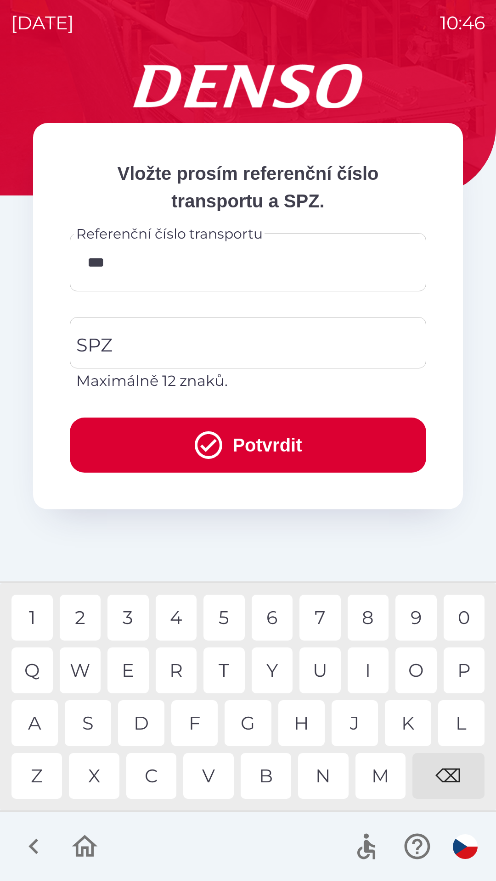
click at [36, 620] on div "1" at bounding box center [31, 618] width 41 height 46
click at [174, 613] on div "4" at bounding box center [176, 618] width 41 height 46
click at [465, 615] on div "0" at bounding box center [463, 618] width 41 height 46
click at [321, 619] on div "7" at bounding box center [319, 618] width 41 height 46
type input "********"
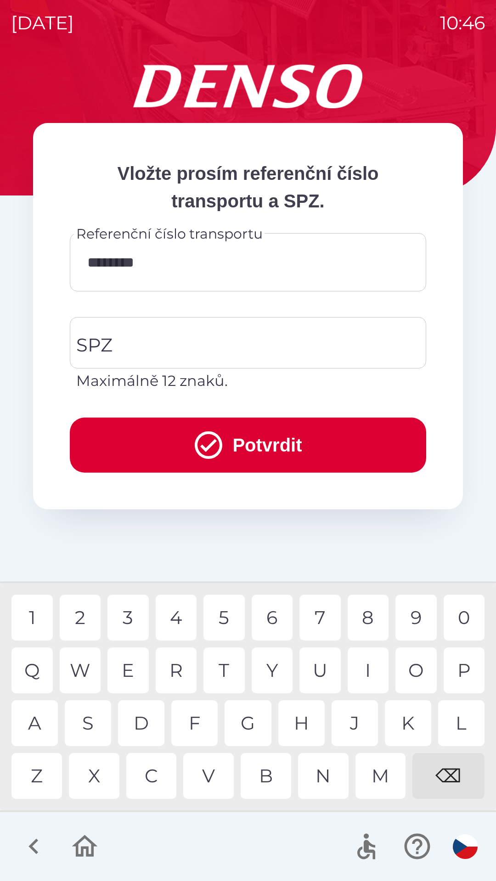
click at [320, 620] on div "7" at bounding box center [319, 618] width 41 height 46
click at [160, 344] on input "SPZ" at bounding box center [241, 342] width 334 height 43
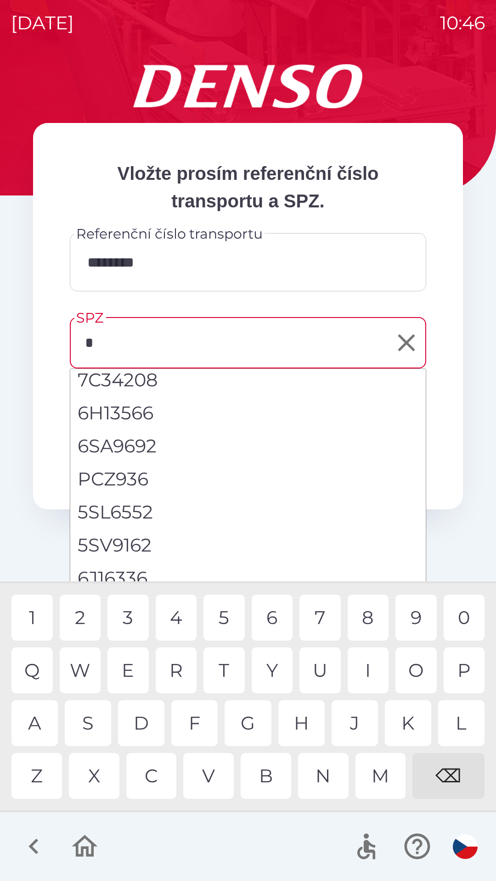
scroll to position [0, 0]
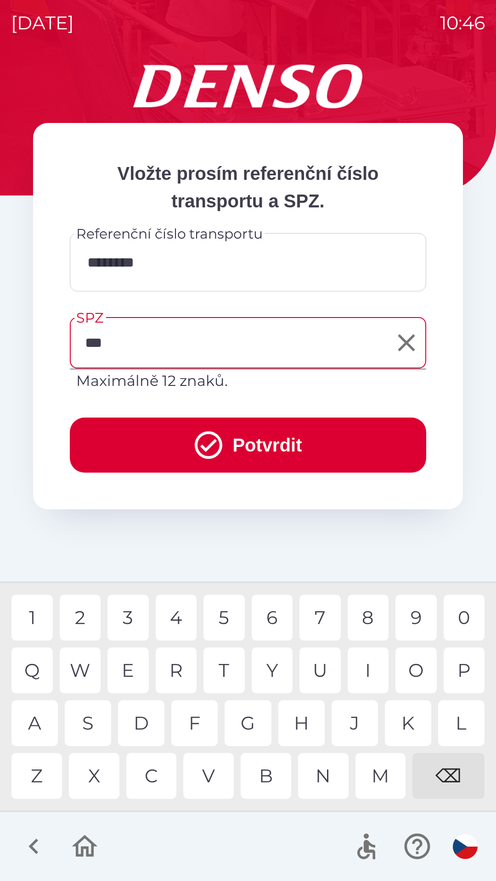
click at [465, 613] on div "0" at bounding box center [463, 618] width 41 height 46
click at [83, 615] on div "2" at bounding box center [80, 618] width 41 height 46
click at [369, 618] on div "8" at bounding box center [367, 618] width 41 height 46
click at [135, 616] on div "3" at bounding box center [127, 618] width 41 height 46
type input "*******"
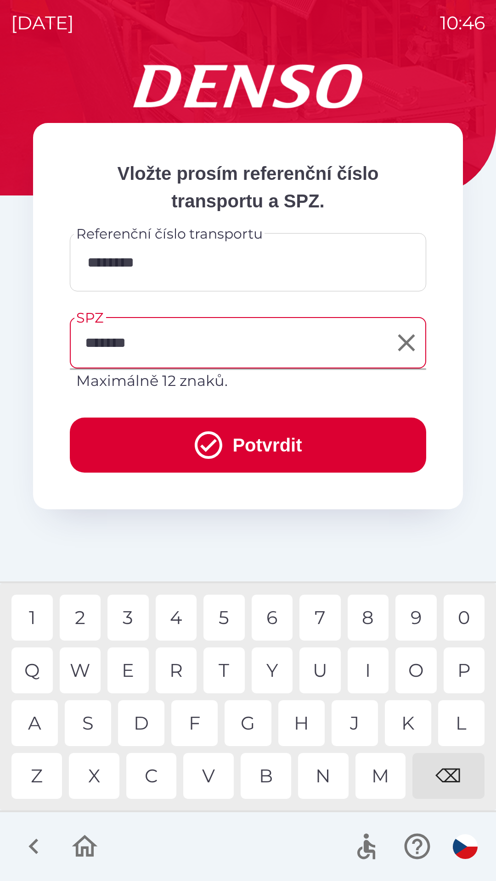
click at [269, 439] on button "Potvrdit" at bounding box center [248, 445] width 356 height 55
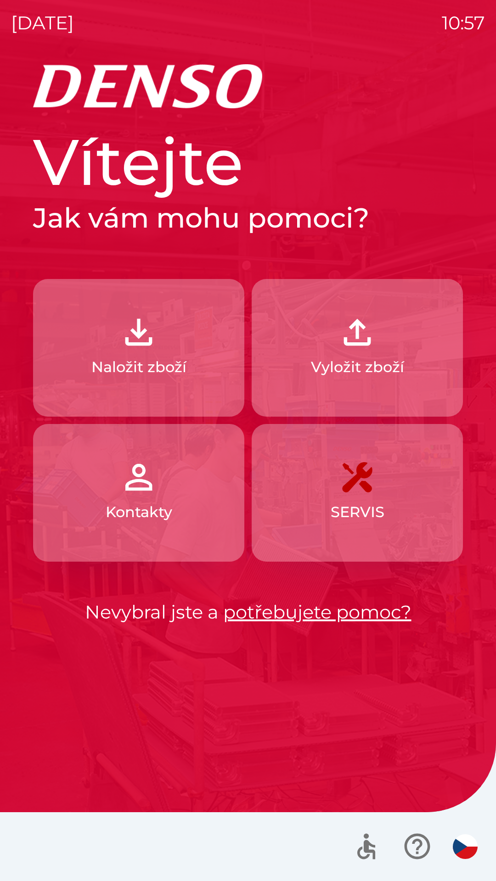
click at [179, 363] on p "Naložit zboží" at bounding box center [138, 367] width 95 height 22
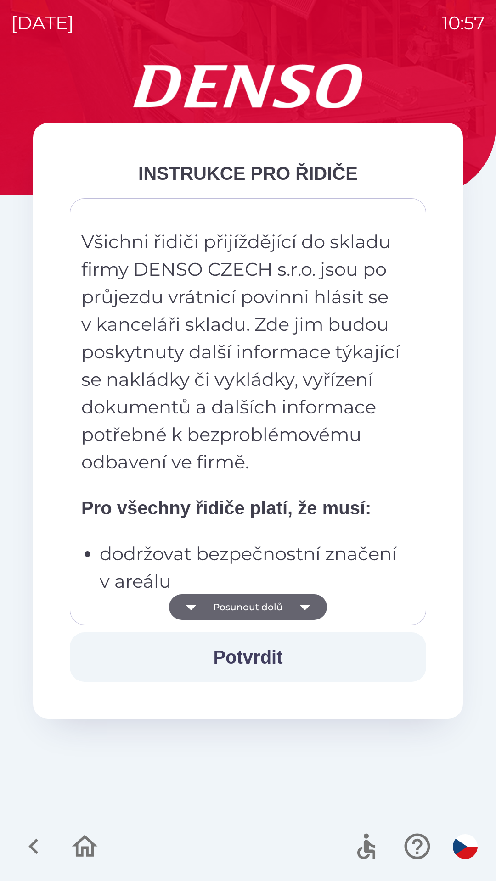
click at [292, 606] on icon "button" at bounding box center [305, 607] width 26 height 26
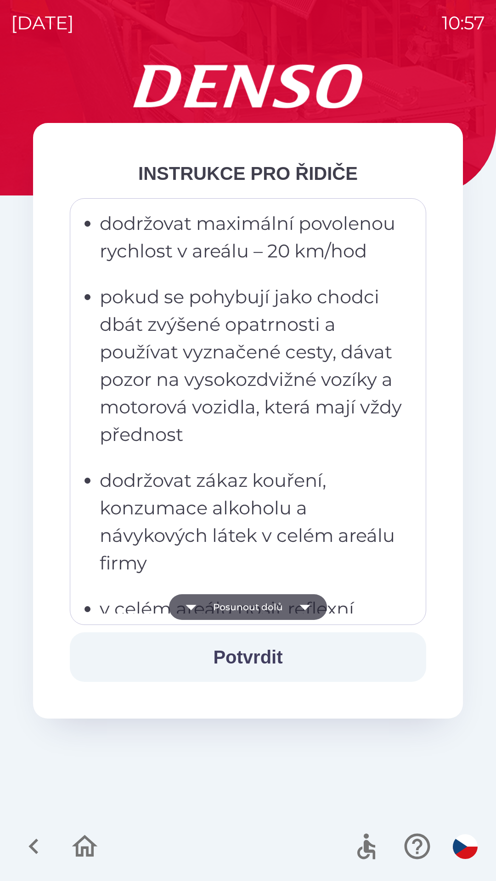
click at [292, 606] on icon "button" at bounding box center [305, 607] width 26 height 26
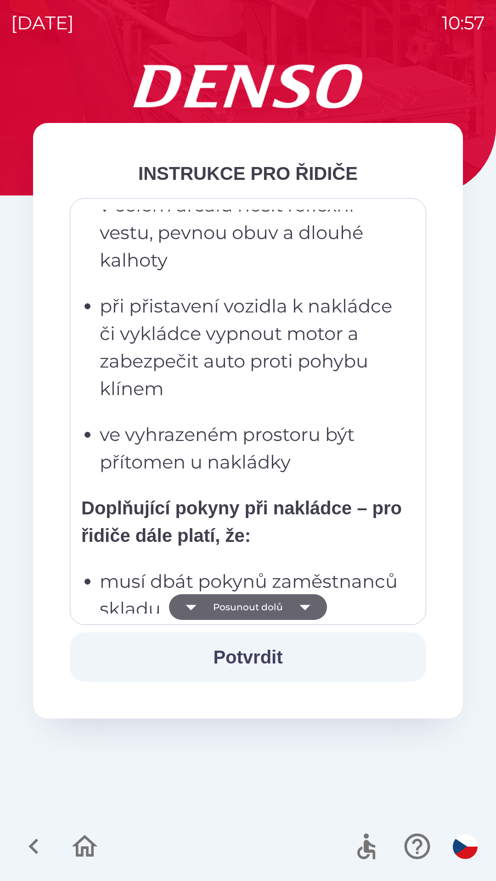
click at [295, 606] on icon "button" at bounding box center [305, 607] width 26 height 26
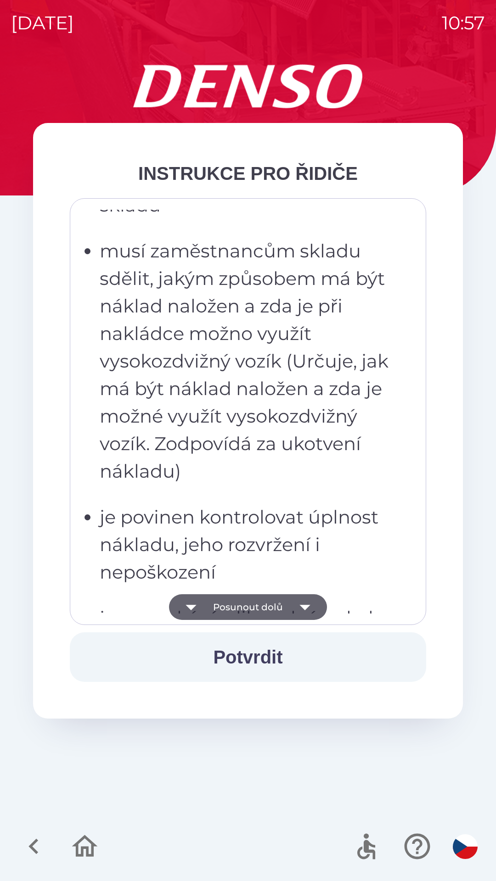
click at [307, 605] on icon "button" at bounding box center [305, 607] width 26 height 26
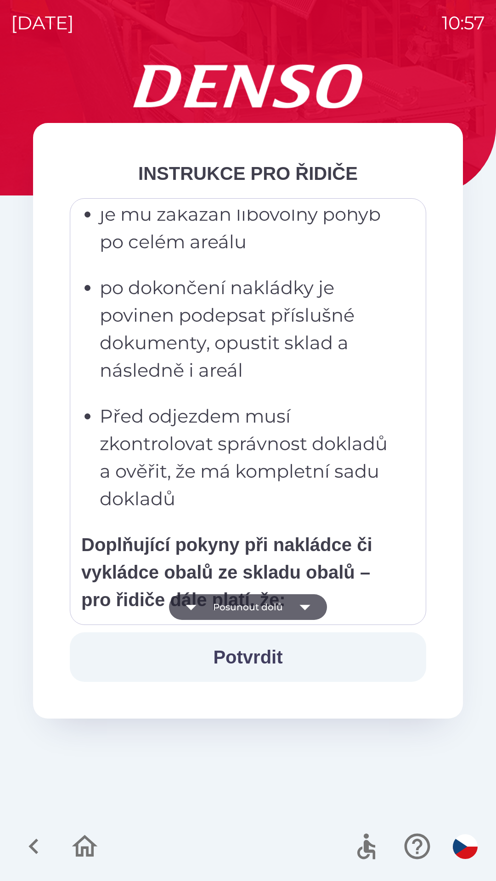
click at [266, 661] on button "Potvrdit" at bounding box center [248, 658] width 356 height 50
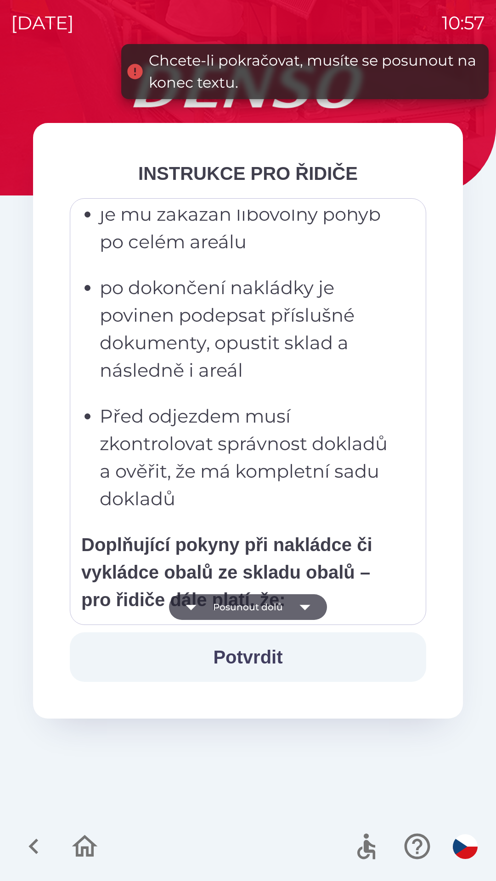
click at [286, 600] on button "Posunout dolů" at bounding box center [248, 607] width 158 height 26
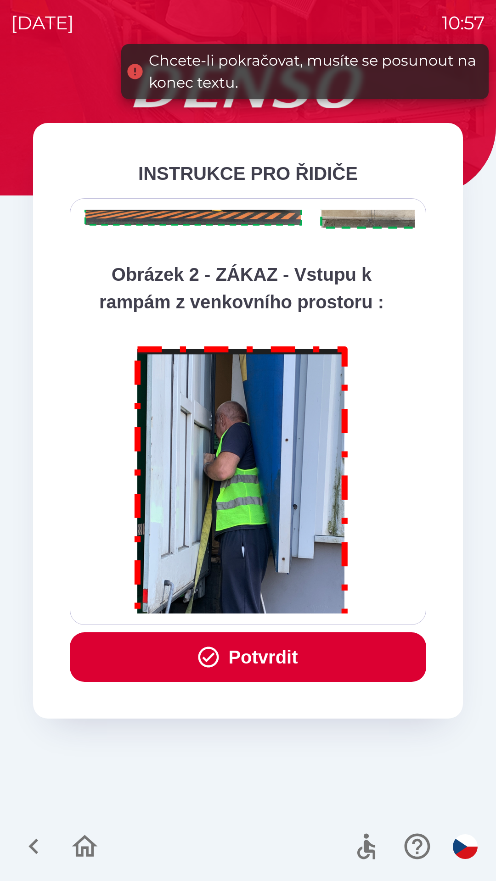
scroll to position [5158, 0]
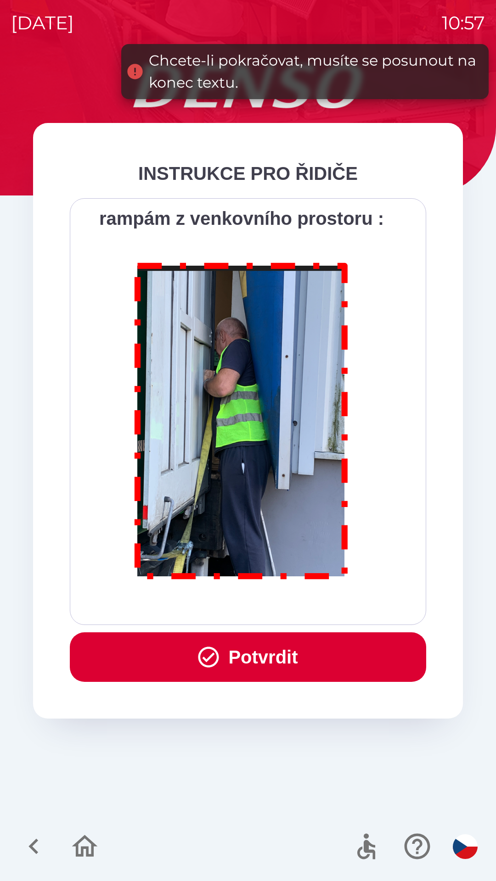
click at [257, 611] on div "Všichni řidiči přijíždějící do skladu firmy DENSO CZECH s.r.o. jsou po průjezdu…" at bounding box center [247, 412] width 333 height 404
click at [261, 647] on button "Potvrdit" at bounding box center [248, 658] width 356 height 50
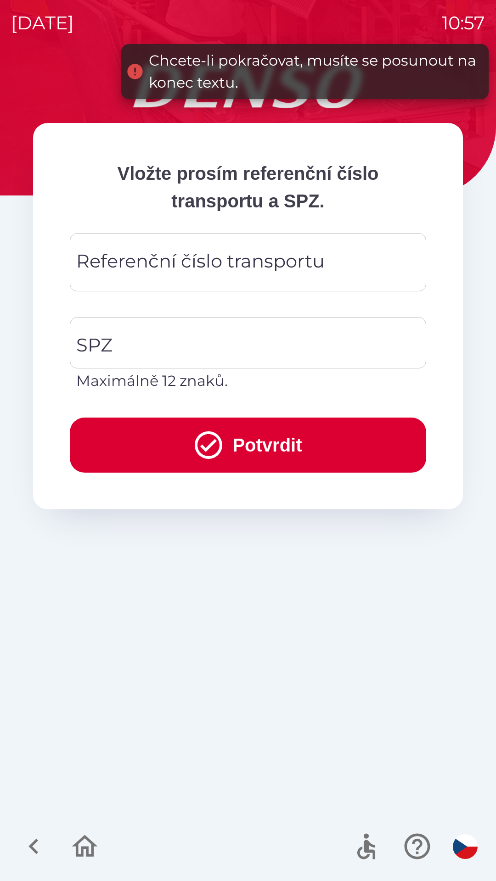
click at [255, 254] on div "Referenční číslo transportu Referenční číslo transportu" at bounding box center [248, 262] width 356 height 58
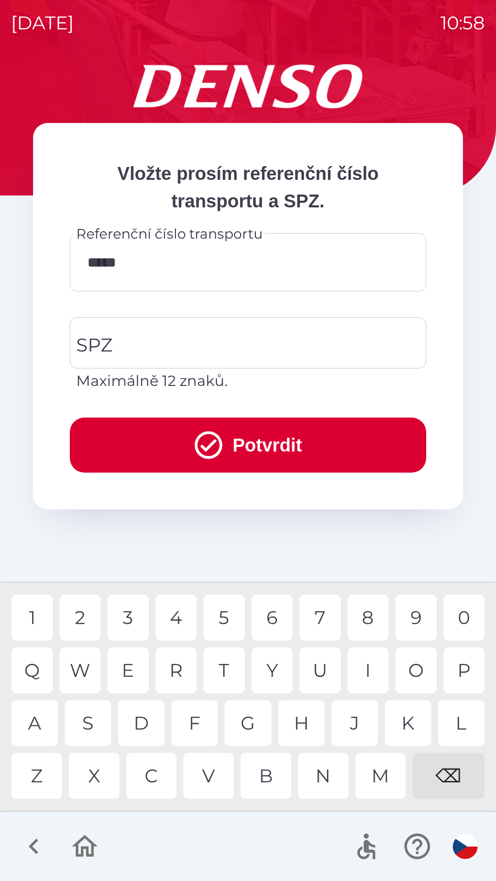
click at [128, 616] on div "3" at bounding box center [127, 618] width 41 height 46
click at [273, 621] on div "6" at bounding box center [272, 618] width 41 height 46
type input "********"
click at [278, 347] on input "SPZ" at bounding box center [241, 342] width 334 height 43
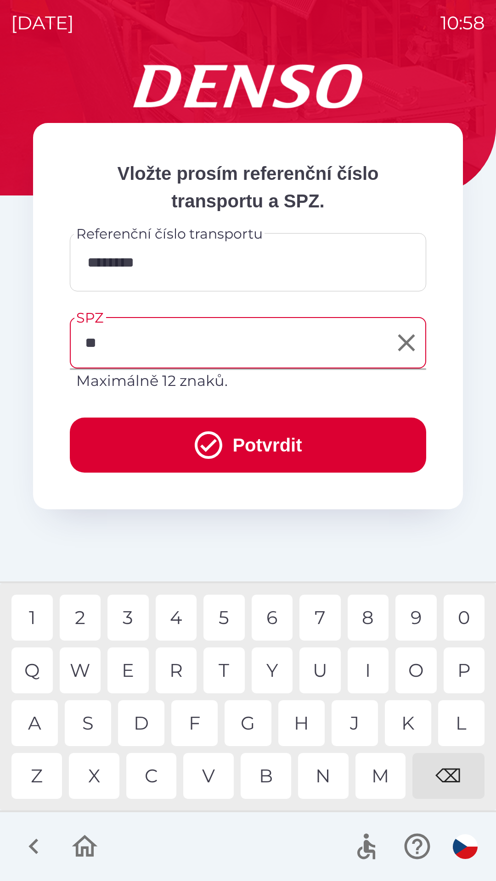
click at [322, 667] on div "U" at bounding box center [319, 671] width 41 height 46
type input "*******"
click at [481, 617] on div "0" at bounding box center [463, 618] width 41 height 46
click at [325, 439] on button "Potvrdit" at bounding box center [248, 445] width 356 height 55
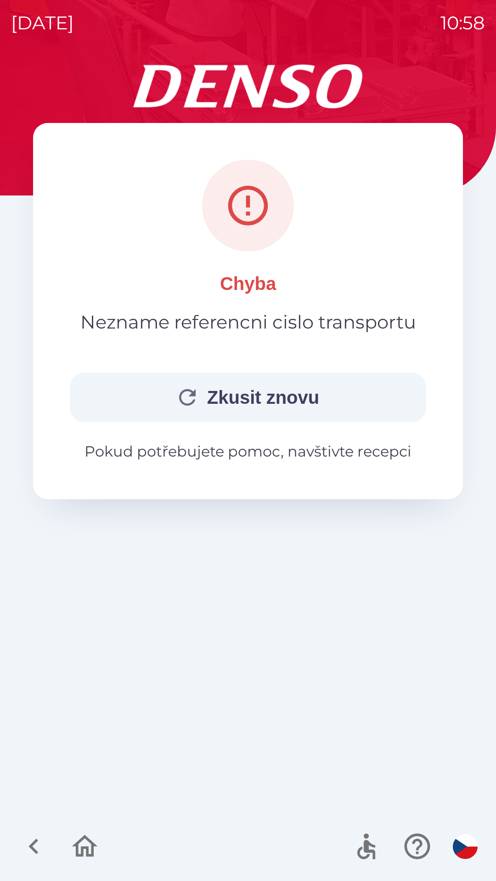
click at [238, 395] on button "Zkusit znovu" at bounding box center [248, 398] width 356 height 50
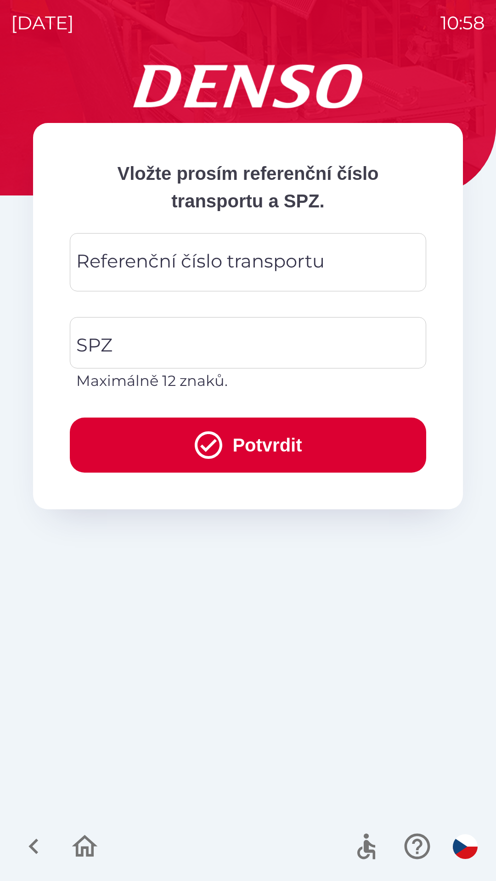
click at [241, 278] on input "Referenční číslo transportu" at bounding box center [248, 262] width 334 height 36
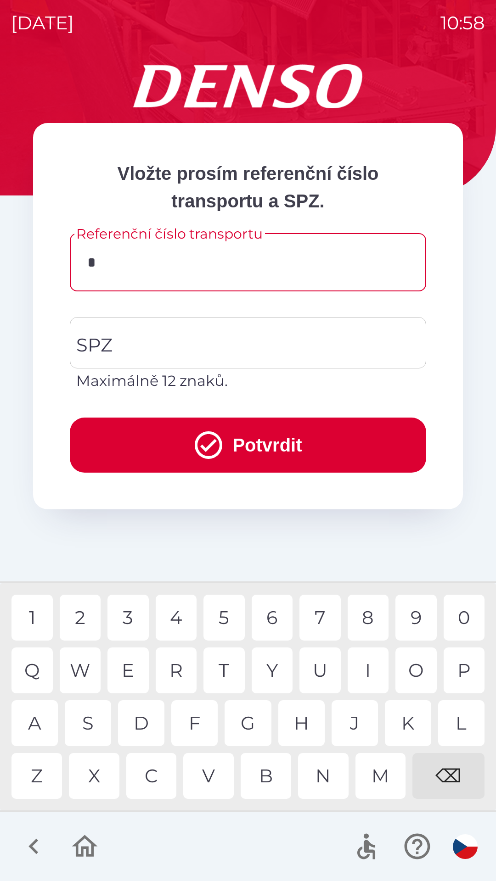
click at [129, 613] on div "3" at bounding box center [127, 618] width 41 height 46
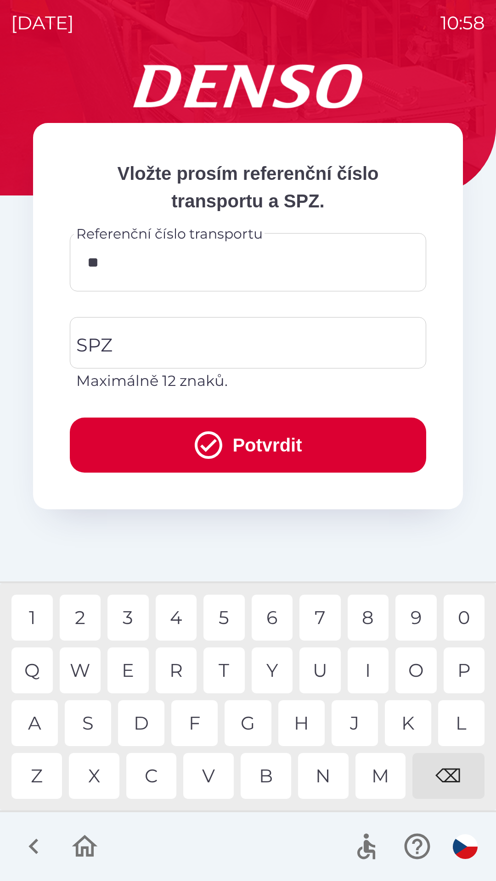
click at [177, 611] on div "4" at bounding box center [176, 618] width 41 height 46
click at [274, 618] on div "6" at bounding box center [272, 618] width 41 height 46
click at [129, 614] on div "3" at bounding box center [127, 618] width 41 height 46
type input "******"
click at [35, 622] on div "1" at bounding box center [31, 618] width 41 height 46
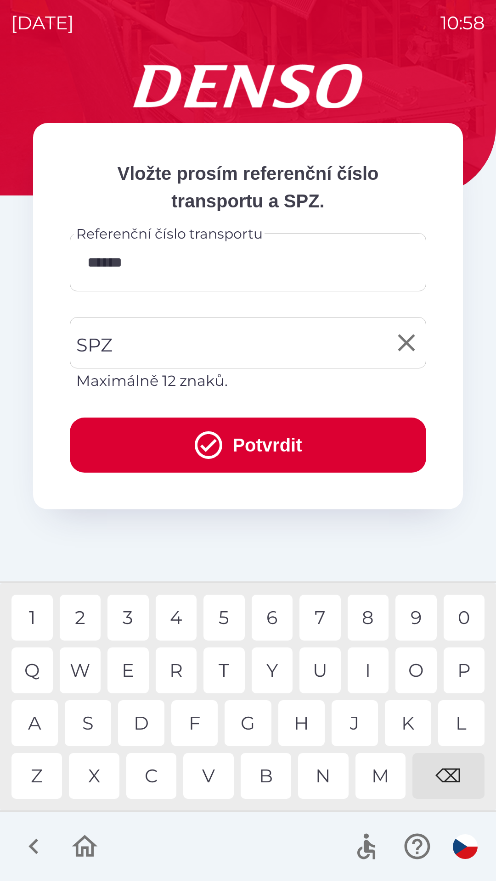
click at [211, 337] on input "SPZ" at bounding box center [241, 342] width 334 height 43
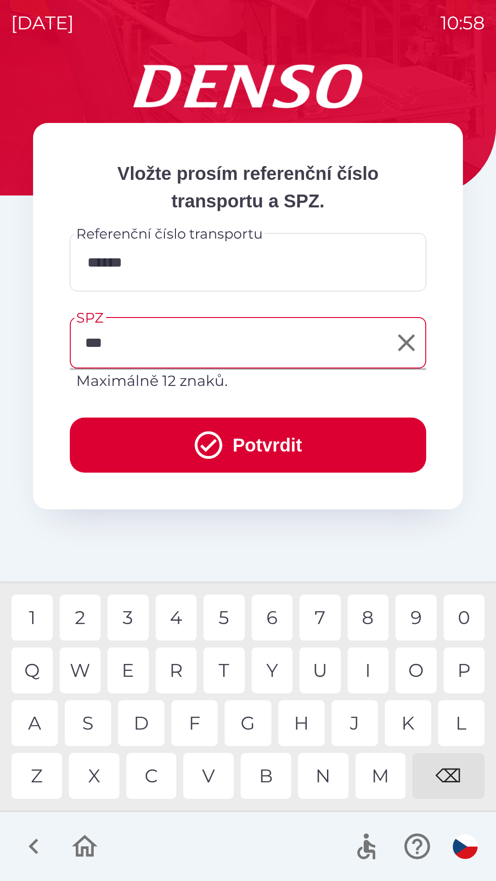
click at [28, 625] on div "1" at bounding box center [31, 618] width 41 height 46
click at [220, 618] on div "5" at bounding box center [223, 618] width 41 height 46
click at [412, 612] on div "9" at bounding box center [415, 618] width 41 height 46
type input "*******"
click at [323, 447] on button "Potvrdit" at bounding box center [248, 445] width 356 height 55
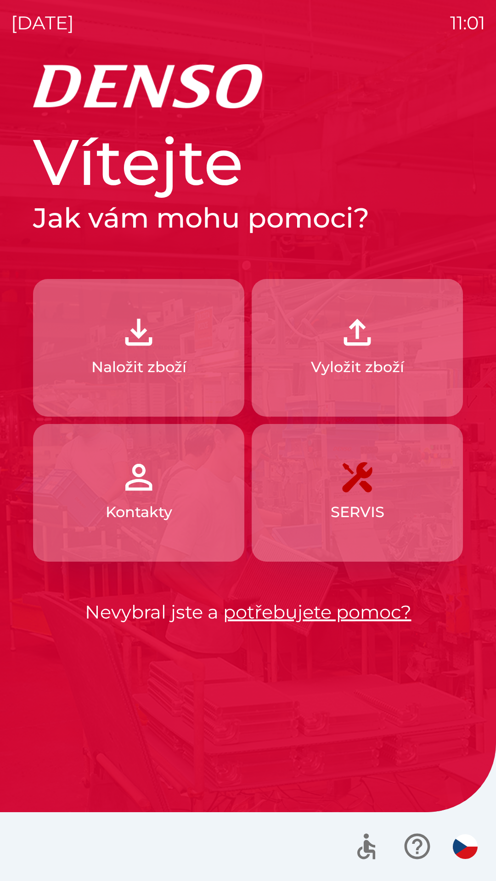
click at [168, 371] on p "Naložit zboží" at bounding box center [138, 367] width 95 height 22
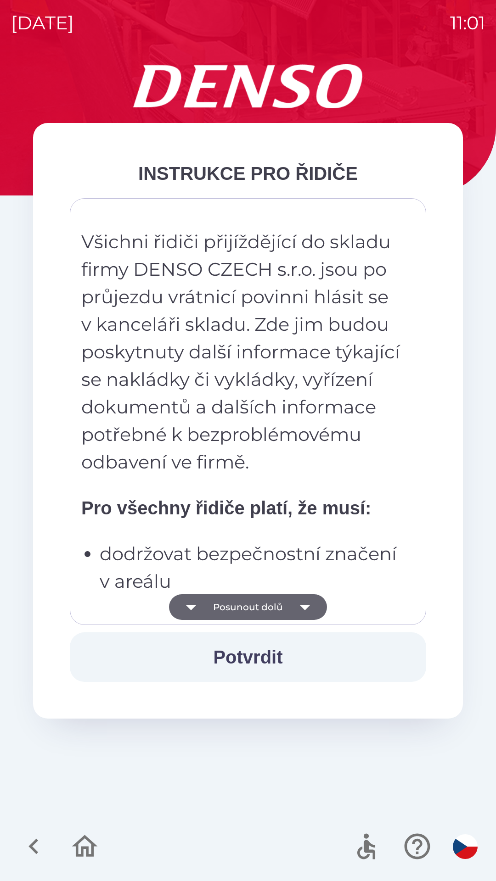
click at [302, 611] on icon "button" at bounding box center [305, 607] width 26 height 26
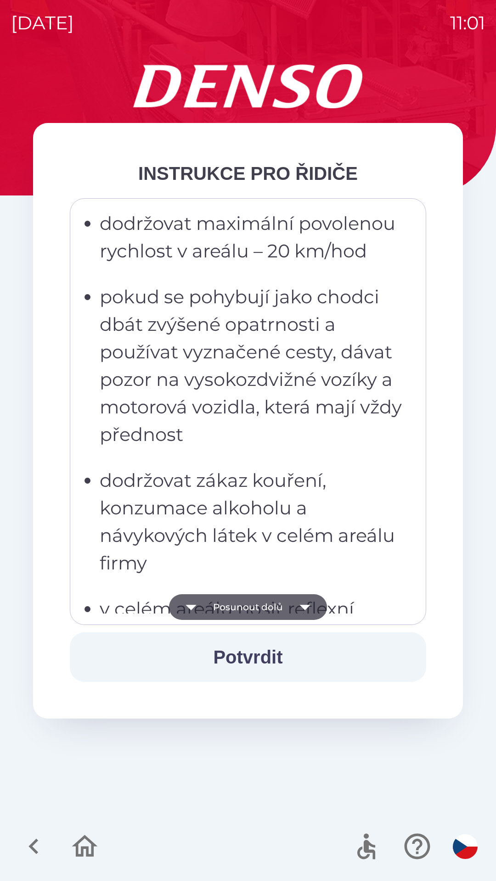
click at [300, 610] on icon "button" at bounding box center [305, 607] width 26 height 26
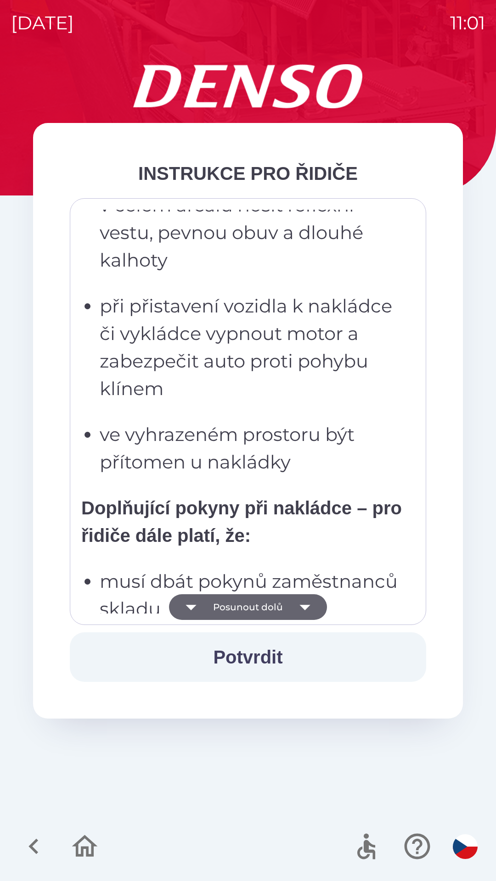
click at [302, 613] on icon "button" at bounding box center [305, 607] width 26 height 26
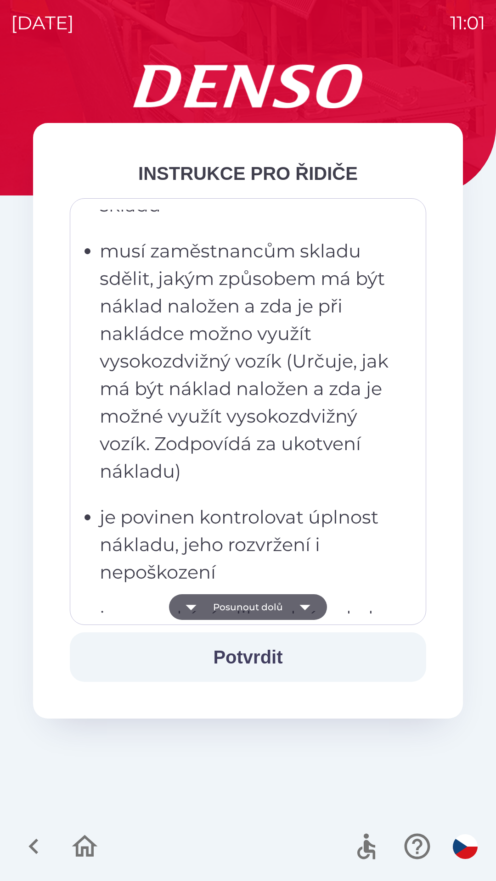
click at [299, 608] on icon "button" at bounding box center [305, 607] width 26 height 26
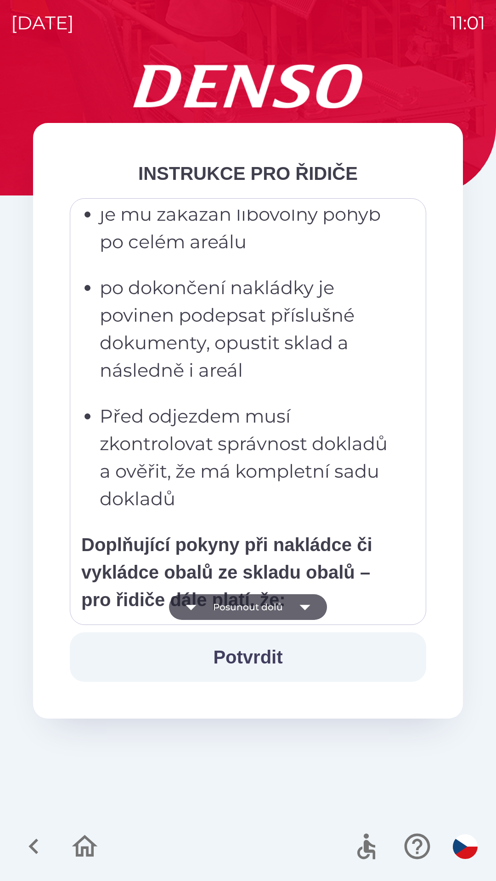
click at [301, 610] on icon "button" at bounding box center [305, 607] width 26 height 26
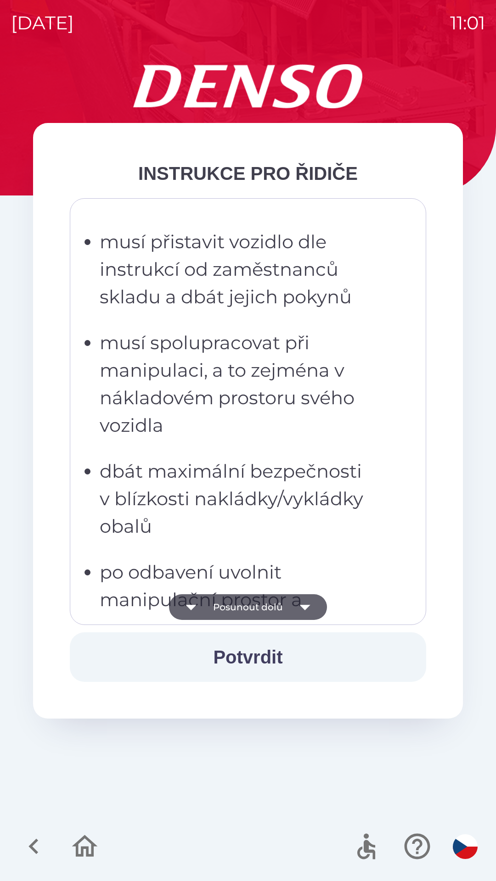
click at [303, 605] on icon "button" at bounding box center [305, 607] width 26 height 26
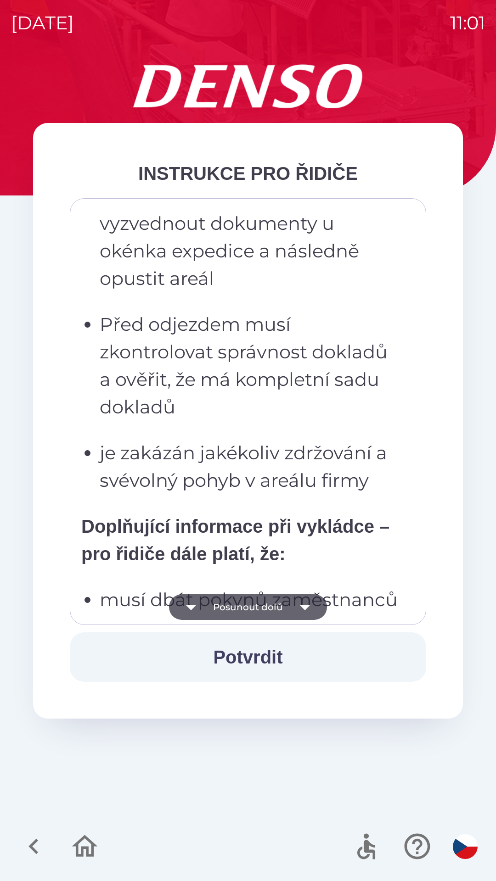
click at [299, 606] on icon "button" at bounding box center [305, 607] width 26 height 26
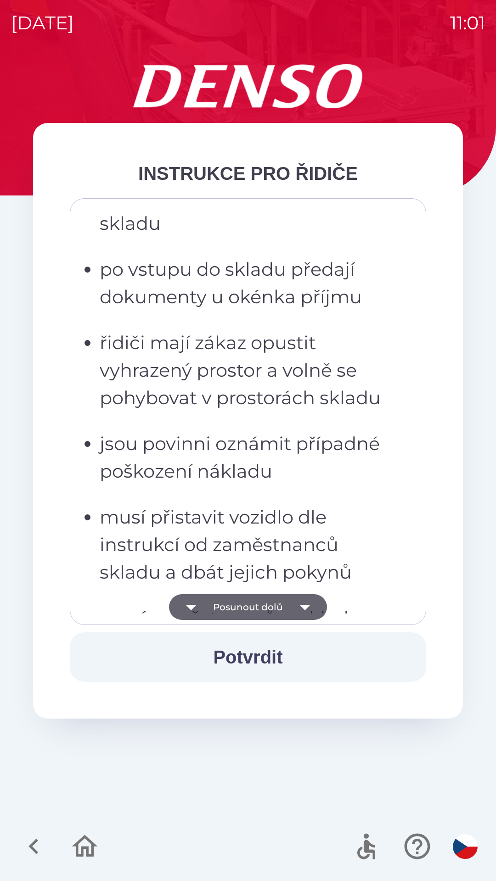
click at [297, 607] on icon "button" at bounding box center [305, 607] width 26 height 26
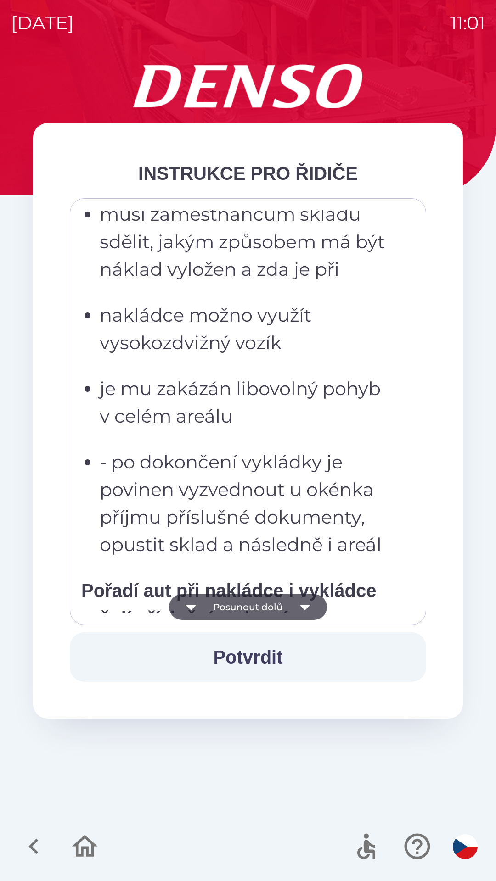
click at [290, 611] on button "Posunout dolů" at bounding box center [248, 607] width 158 height 26
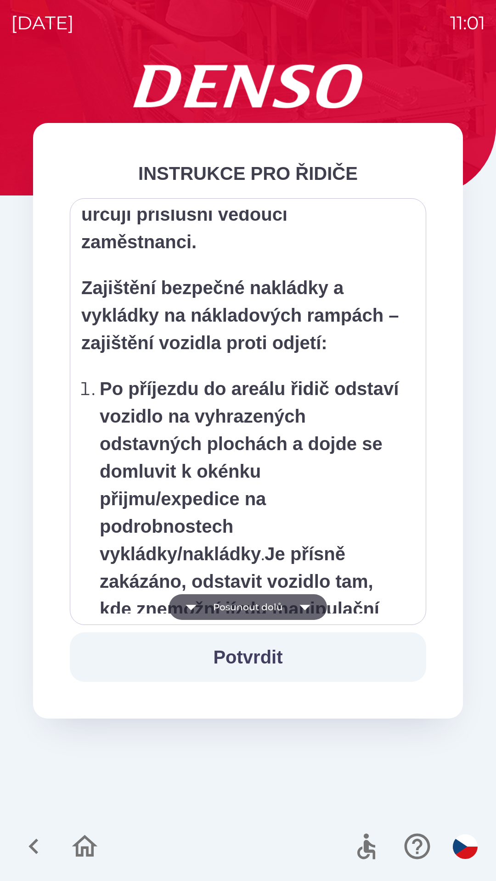
click at [290, 611] on button "Posunout dolů" at bounding box center [248, 607] width 158 height 26
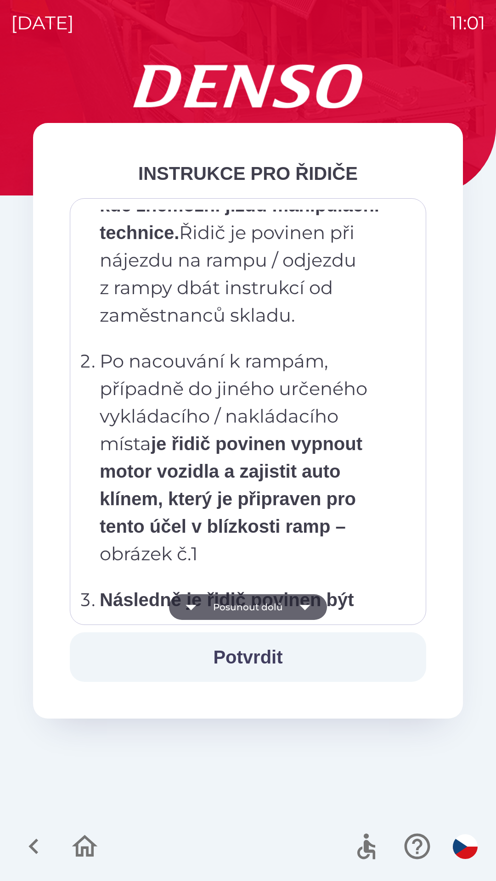
click at [292, 614] on icon "button" at bounding box center [305, 607] width 26 height 26
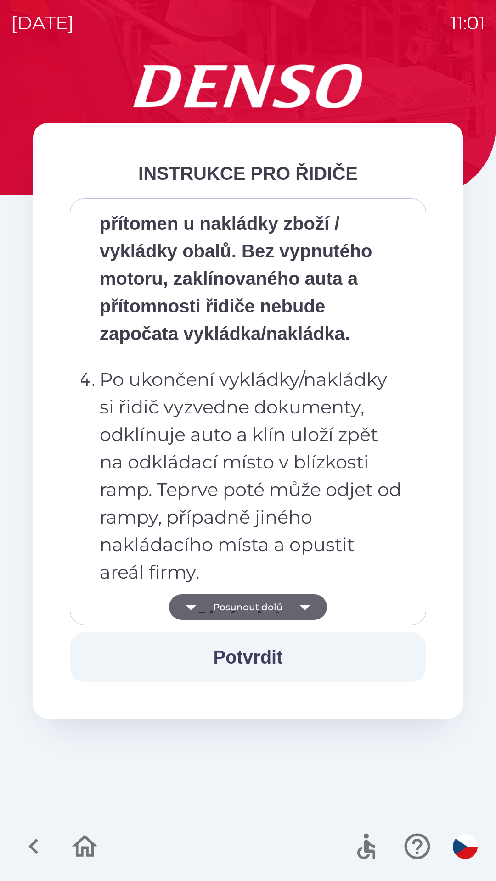
click at [292, 609] on icon "button" at bounding box center [305, 607] width 26 height 26
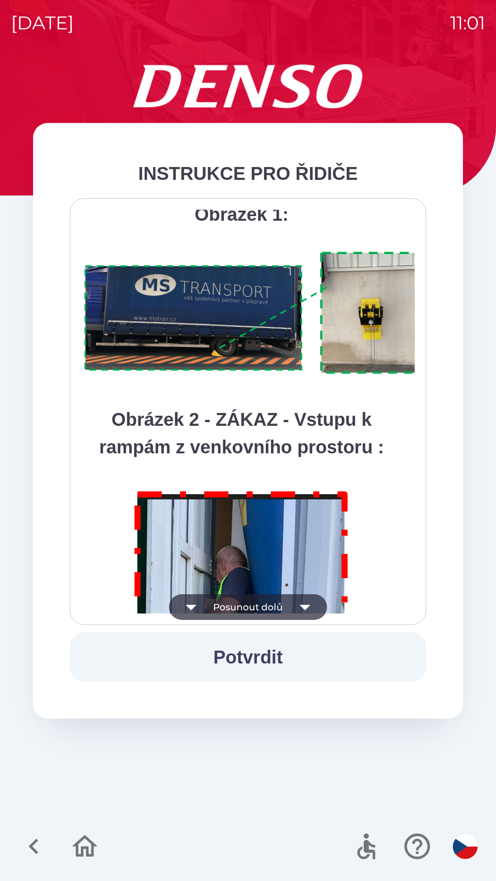
click at [292, 605] on icon "button" at bounding box center [305, 607] width 26 height 26
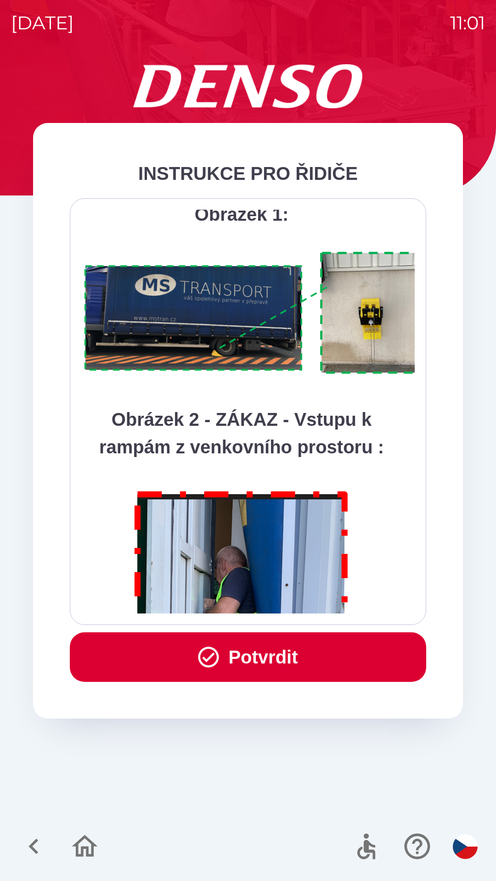
scroll to position [5158, 0]
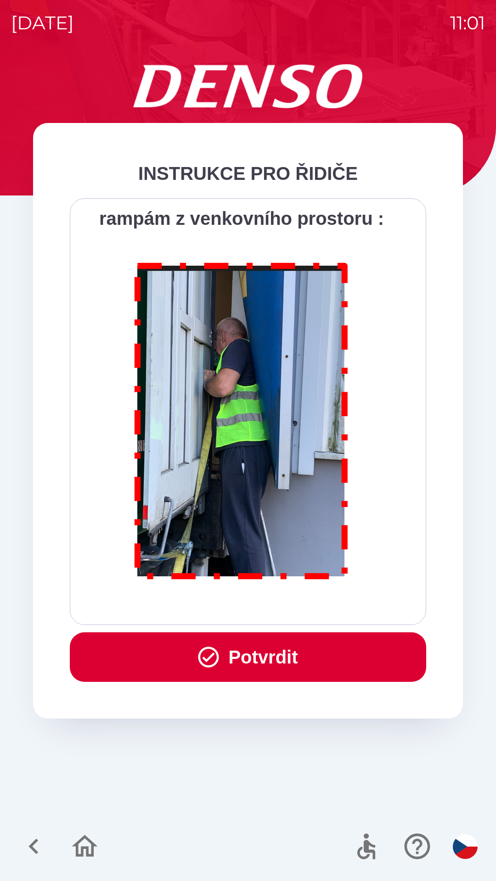
click at [294, 606] on div "Všichni řidiči přijíždějící do skladu firmy DENSO CZECH s.r.o. jsou po průjezdu…" at bounding box center [247, 412] width 333 height 404
click at [294, 605] on div "Všichni řidiči přijíždějící do skladu firmy DENSO CZECH s.r.o. jsou po průjezdu…" at bounding box center [247, 412] width 333 height 404
click at [301, 666] on button "Potvrdit" at bounding box center [248, 658] width 356 height 50
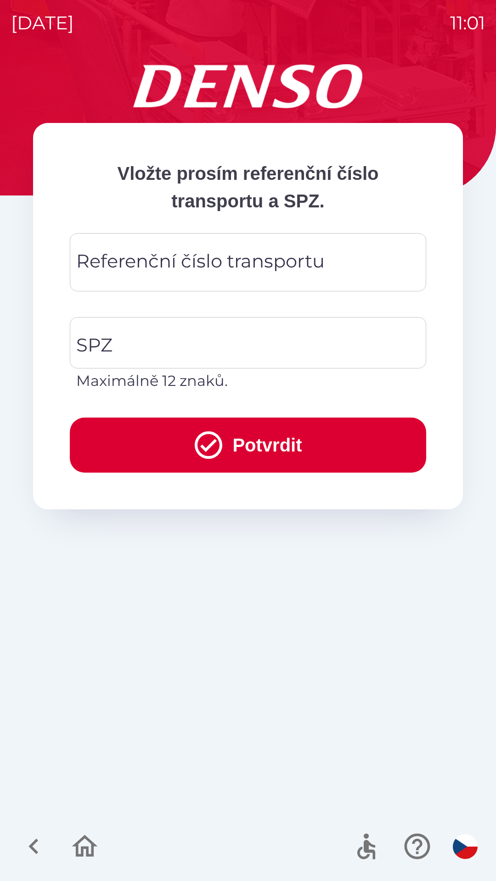
click at [315, 253] on div "Referenční číslo transportu Referenční číslo transportu" at bounding box center [248, 262] width 356 height 58
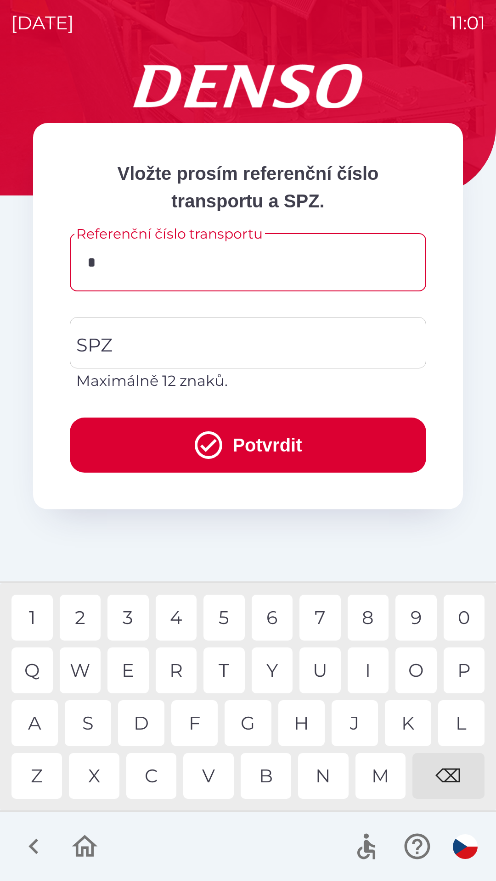
click at [134, 625] on div "3" at bounding box center [127, 618] width 41 height 46
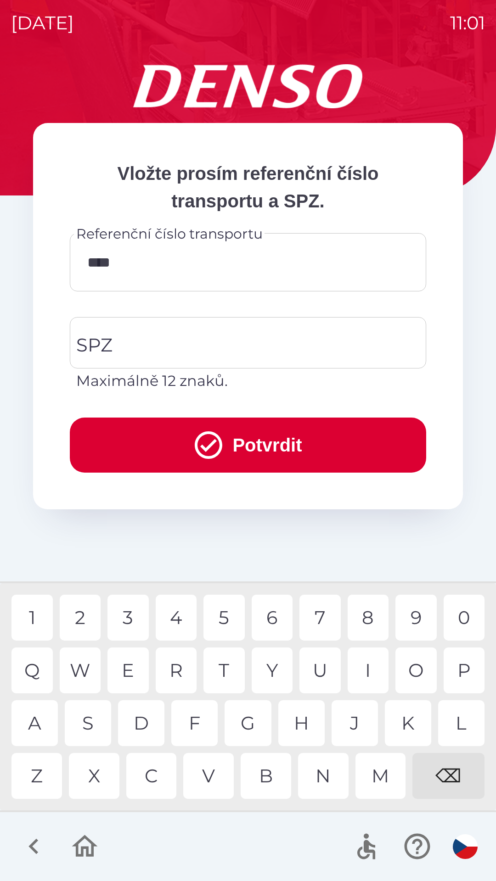
click at [173, 614] on div "4" at bounding box center [176, 618] width 41 height 46
type input "******"
click at [192, 350] on input "SPZ" at bounding box center [241, 342] width 334 height 43
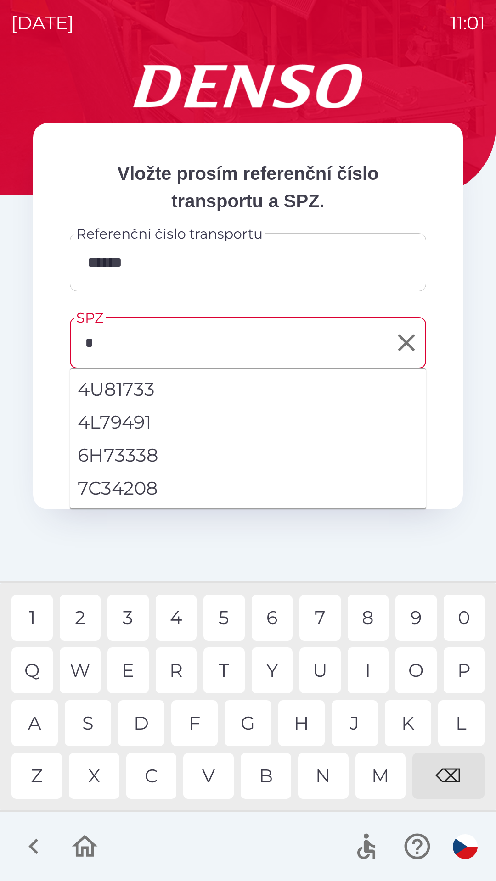
click at [317, 623] on div "7" at bounding box center [319, 618] width 41 height 46
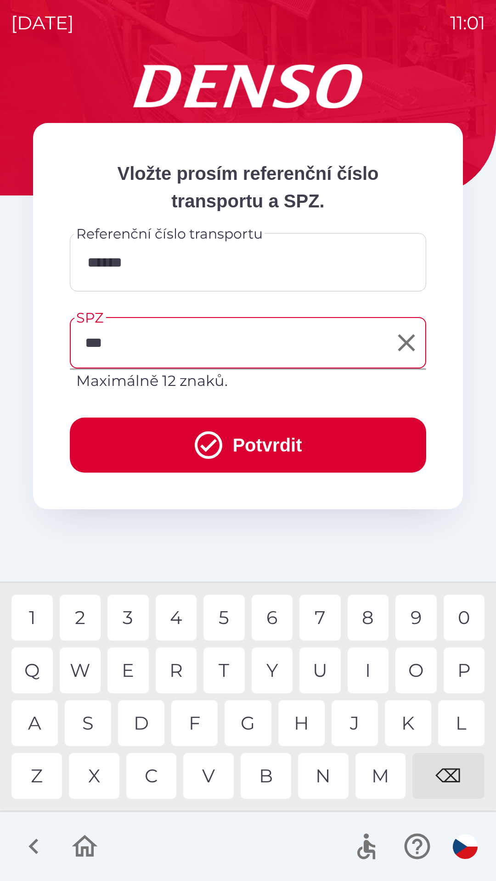
click at [273, 610] on div "6" at bounding box center [272, 618] width 41 height 46
type input "*******"
click at [461, 616] on div "0" at bounding box center [463, 618] width 41 height 46
click at [330, 438] on button "Potvrdit" at bounding box center [248, 445] width 356 height 55
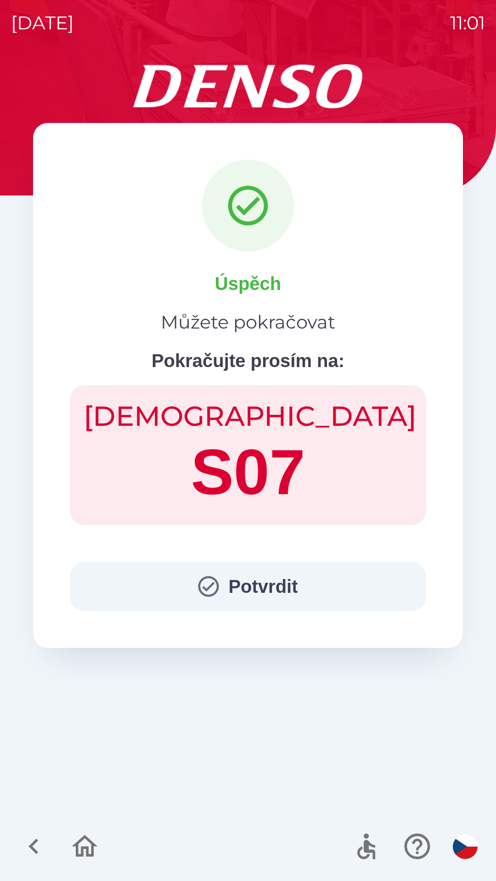
click at [302, 580] on button "Potvrdit" at bounding box center [248, 587] width 356 height 50
